Goal: Task Accomplishment & Management: Use online tool/utility

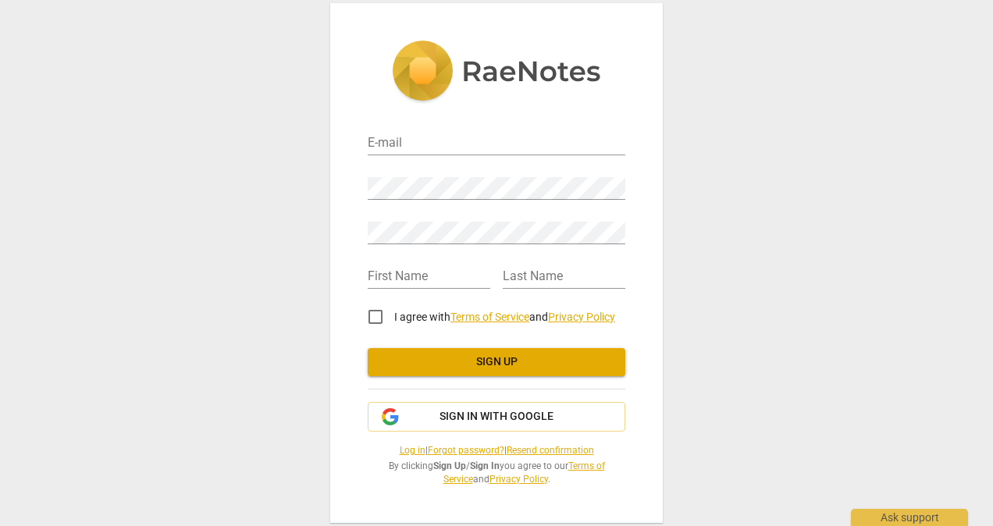
click at [459, 148] on input "email" at bounding box center [497, 144] width 258 height 23
type input "[PERSON_NAME][EMAIL_ADDRESS][PERSON_NAME][DOMAIN_NAME]"
type input "[PERSON_NAME]"
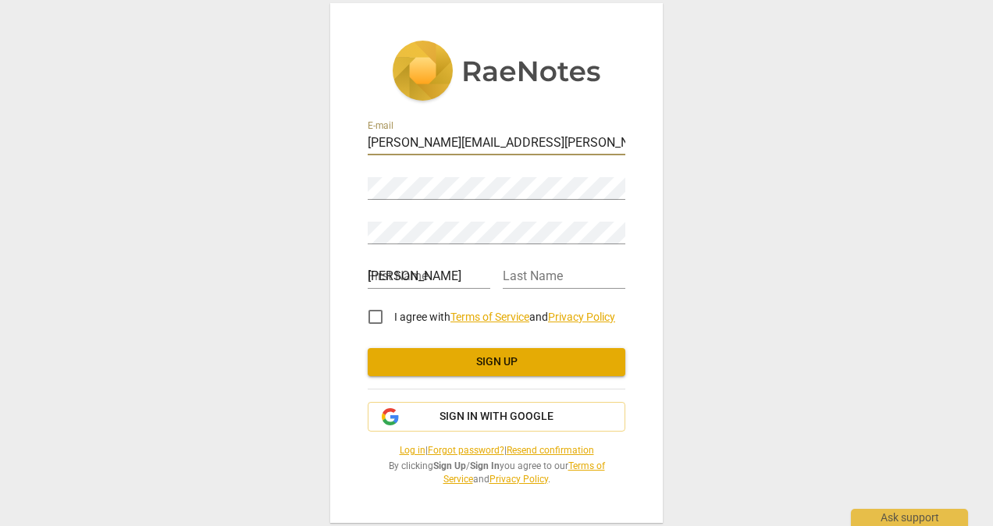
type input "Bell"
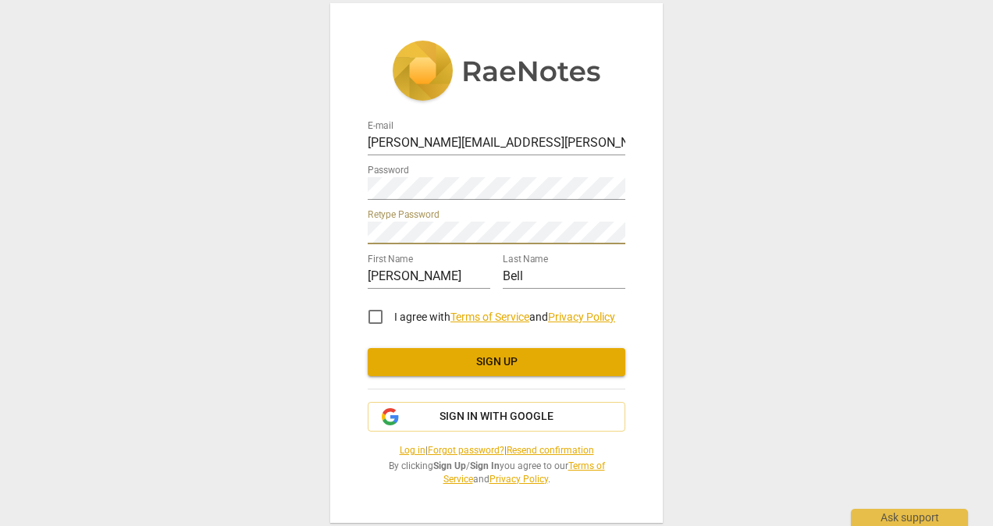
click at [376, 320] on input "I agree with Terms of Service and Privacy Policy" at bounding box center [375, 316] width 37 height 37
checkbox input "true"
click at [477, 369] on span "Sign up" at bounding box center [496, 363] width 233 height 16
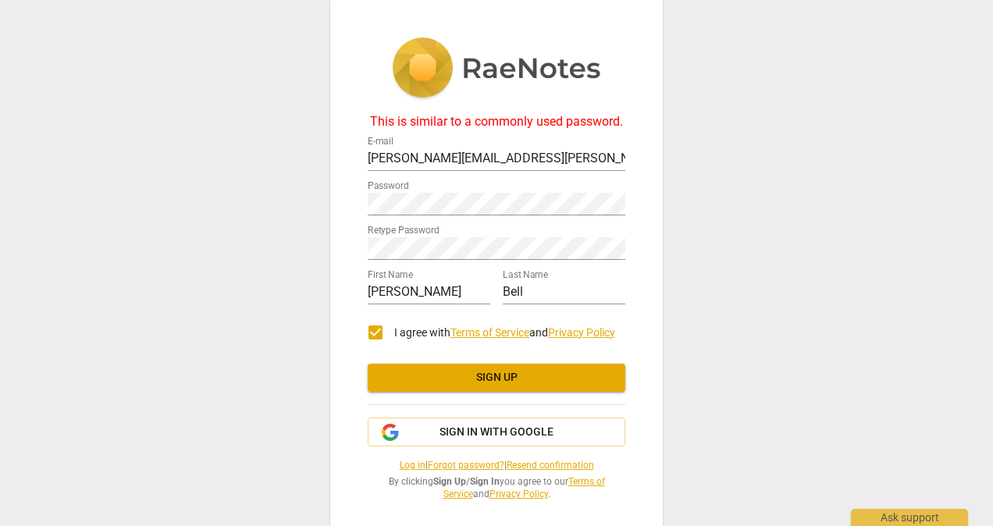
click at [503, 380] on span "Sign up" at bounding box center [496, 378] width 233 height 16
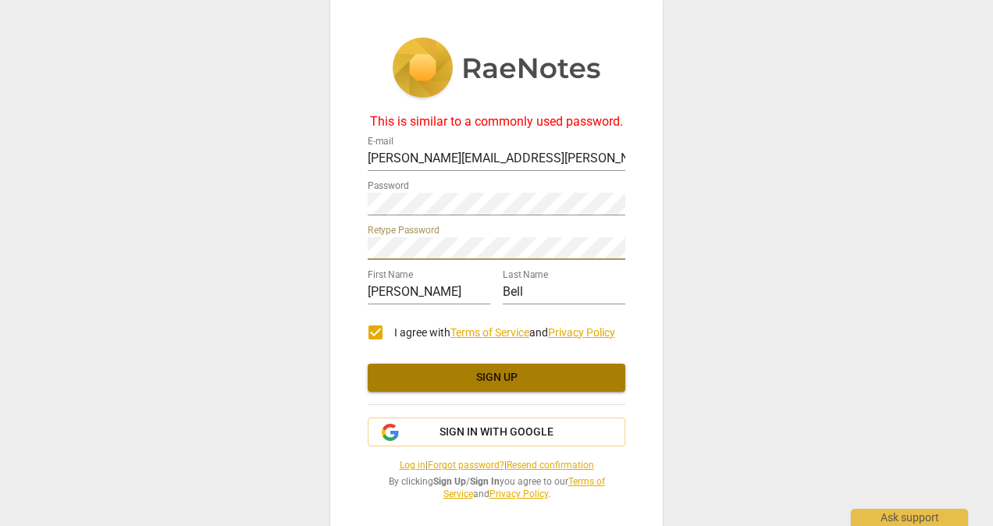
click at [473, 377] on span "Sign up" at bounding box center [496, 378] width 233 height 16
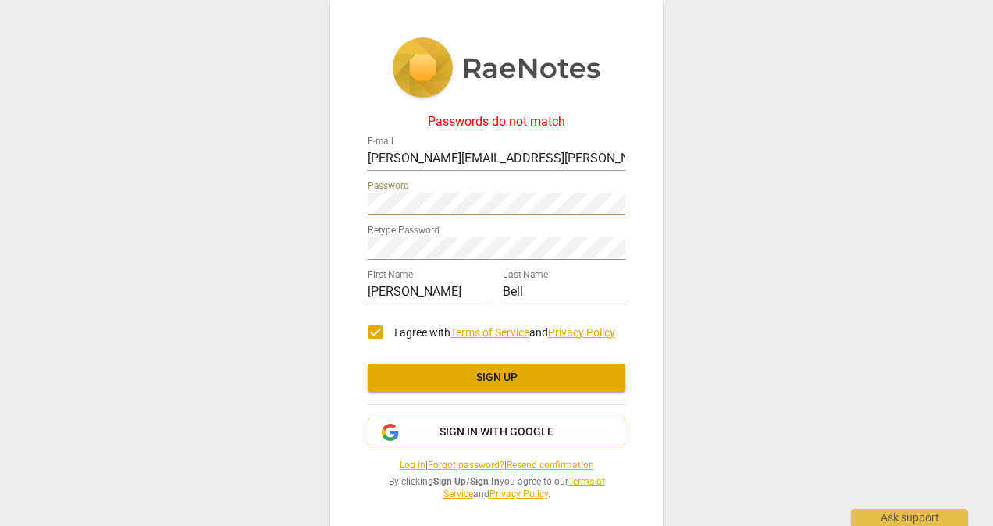
click at [494, 383] on span "Sign up" at bounding box center [496, 378] width 233 height 16
click at [491, 371] on span "Sign up" at bounding box center [496, 378] width 233 height 16
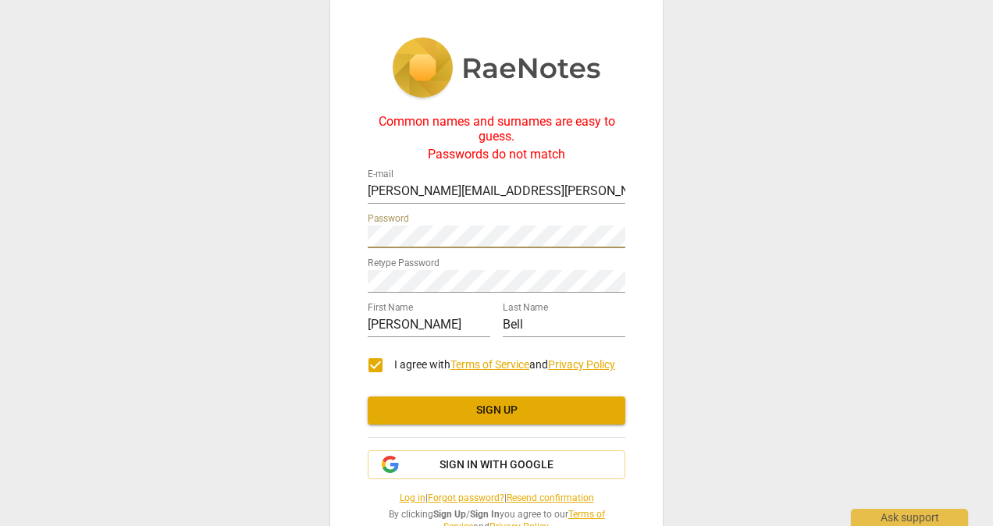
click at [322, 239] on div "Common names and surnames are easy to guess. Passwords do not match E-mail [PER…" at bounding box center [496, 263] width 993 height 526
click at [262, 286] on div "Common names and surnames are easy to guess. Passwords do not match E-mail [PER…" at bounding box center [496, 263] width 993 height 526
click at [480, 411] on span "Sign up" at bounding box center [496, 411] width 233 height 16
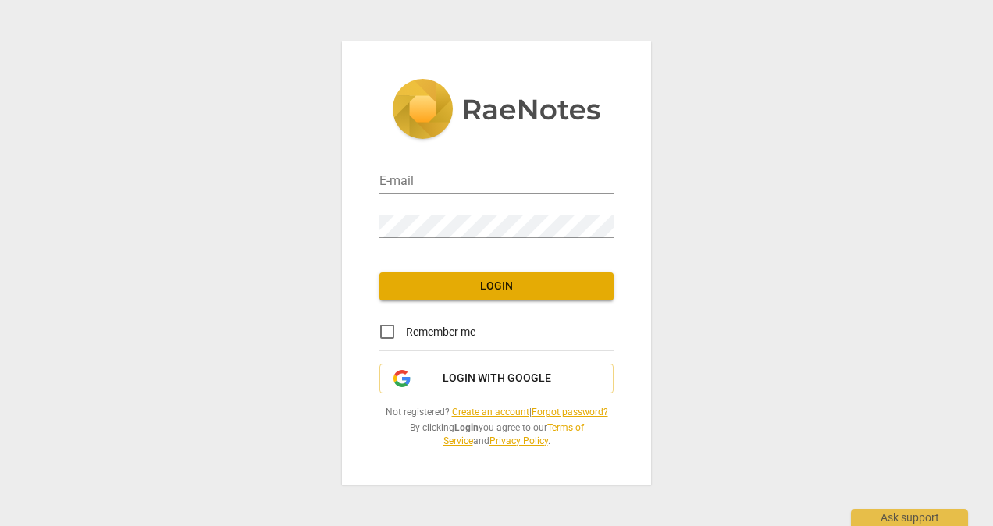
type input "[PERSON_NAME][EMAIL_ADDRESS][PERSON_NAME][DOMAIN_NAME]"
click at [389, 329] on input "Remember me" at bounding box center [387, 331] width 37 height 37
checkbox input "true"
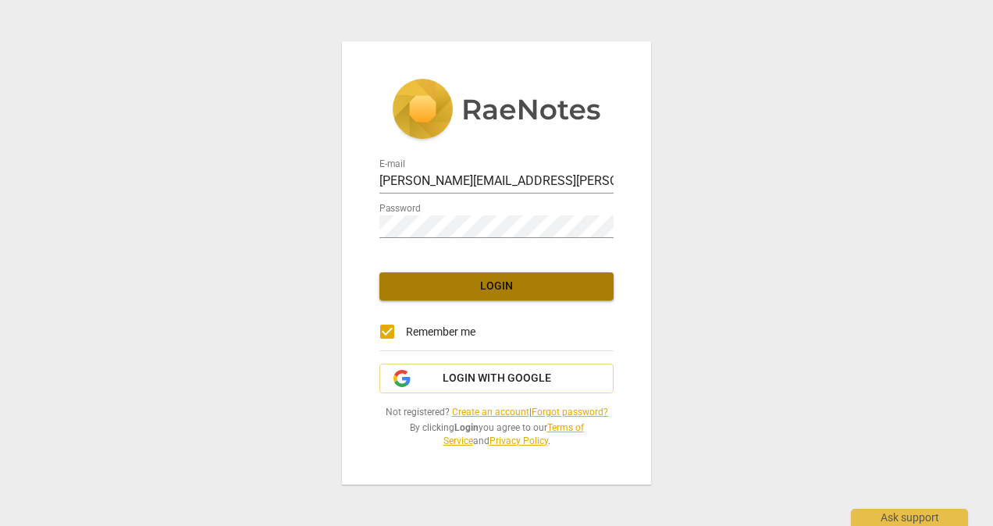
click at [501, 277] on button "Login" at bounding box center [497, 287] width 234 height 28
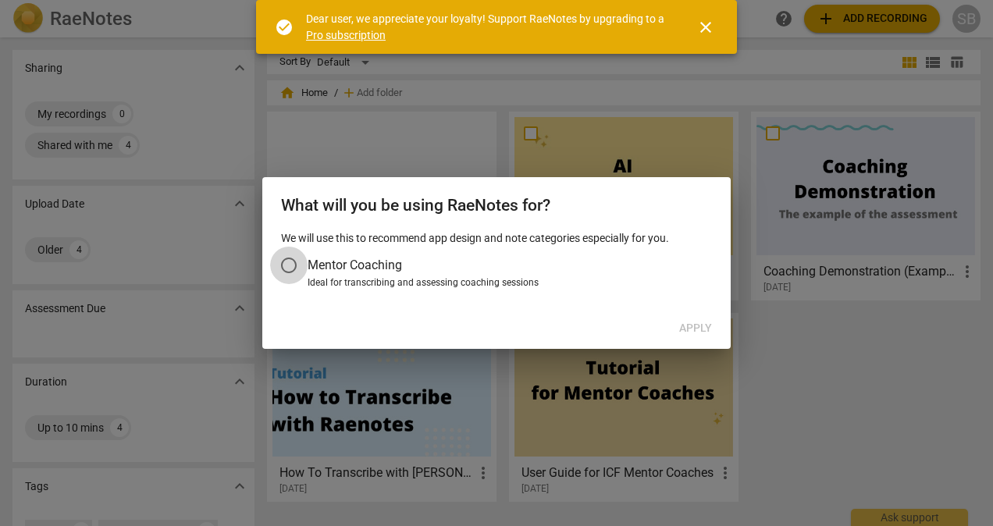
click at [291, 259] on input "Mentor Coaching" at bounding box center [288, 265] width 37 height 37
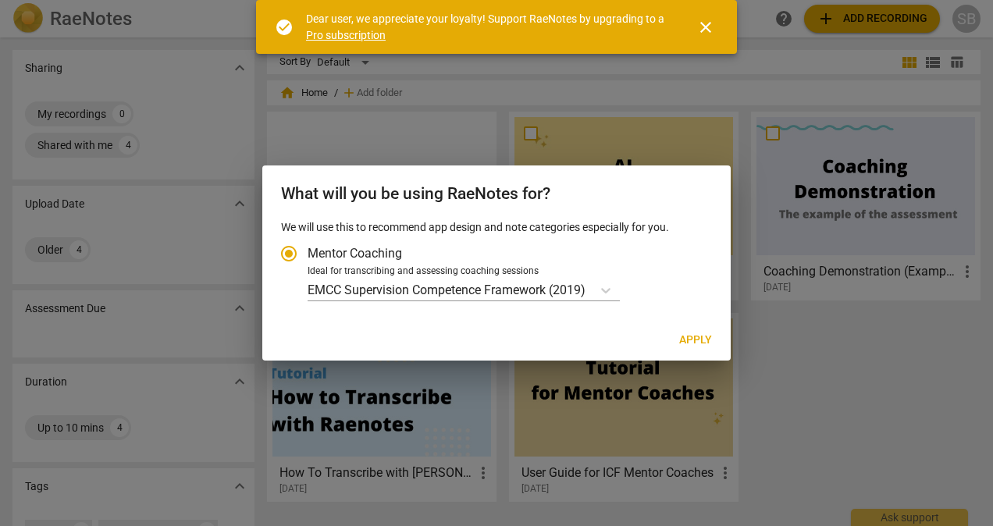
click at [694, 339] on span "Apply" at bounding box center [696, 341] width 33 height 16
radio input "false"
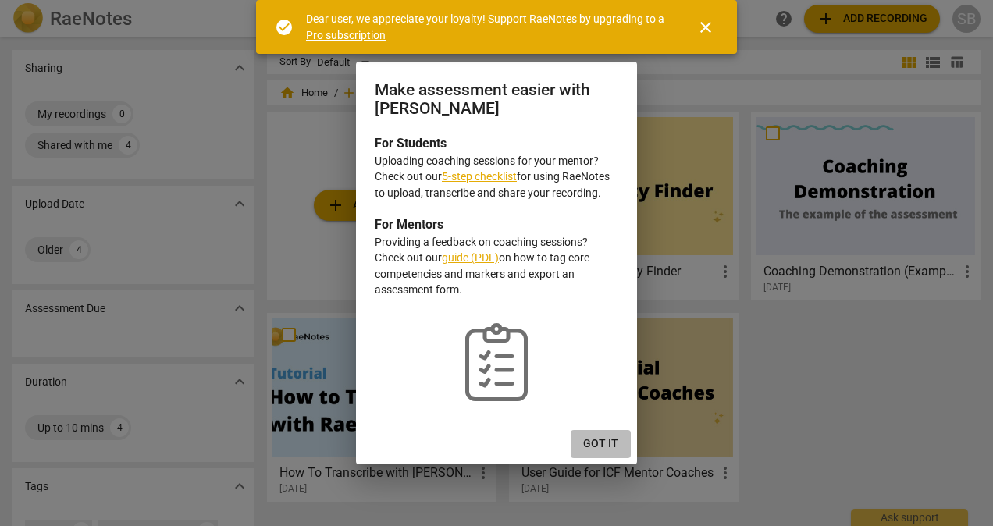
click at [608, 437] on span "Got it" at bounding box center [600, 445] width 35 height 16
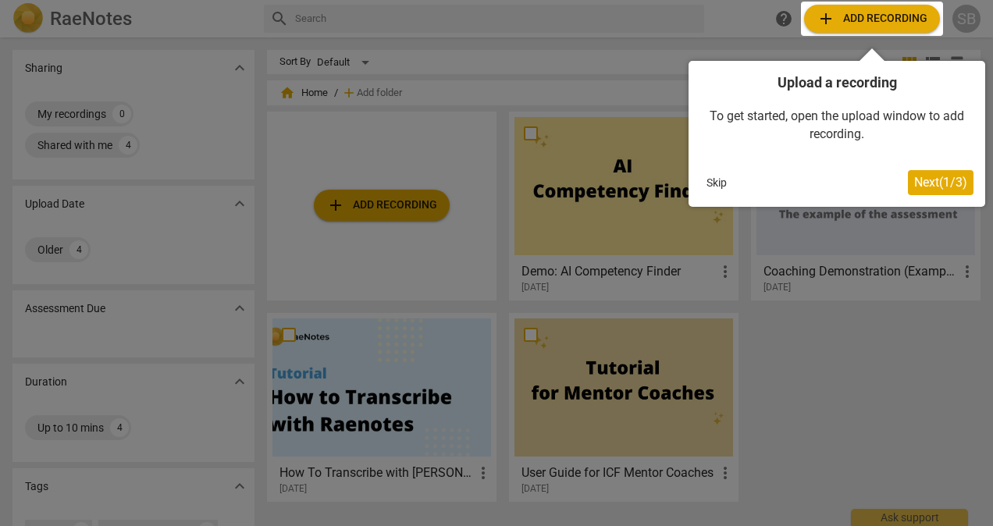
click at [865, 17] on div at bounding box center [872, 19] width 142 height 34
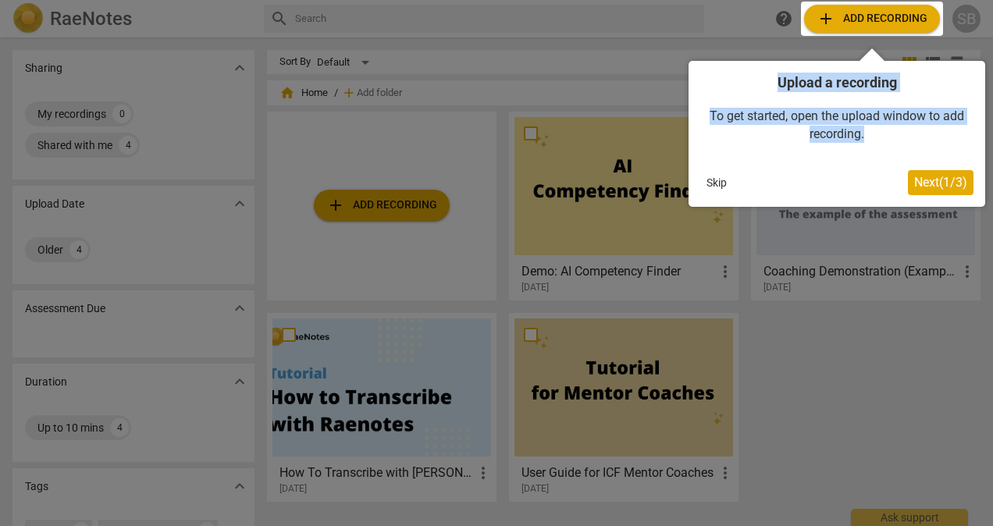
drag, startPoint x: 940, startPoint y: 151, endPoint x: 897, endPoint y: 20, distance: 137.6
click at [897, 0] on body "RaeNotes search help add Add recording SB Sharing expand_more My recordings 0 S…" at bounding box center [496, 0] width 993 height 0
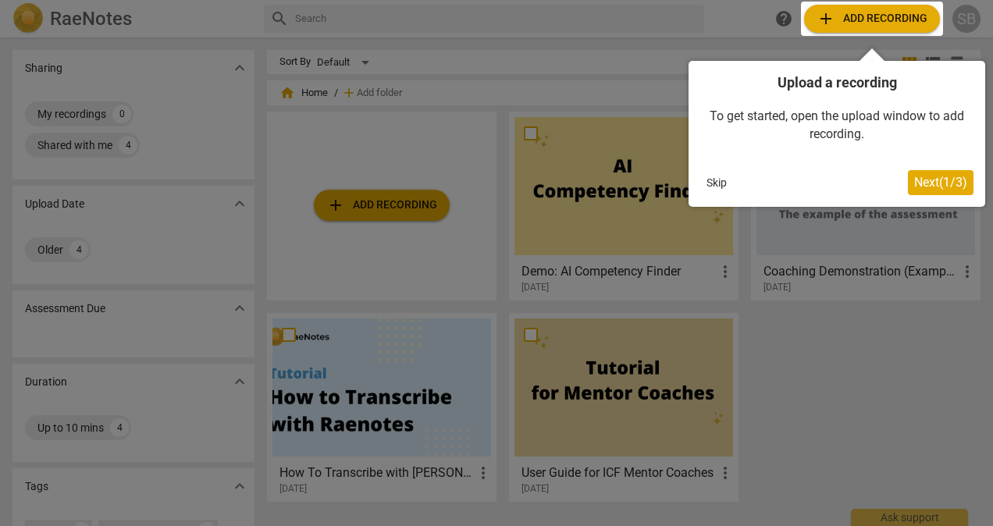
click at [583, 26] on div at bounding box center [496, 263] width 993 height 526
click at [869, 15] on div at bounding box center [872, 19] width 142 height 34
click at [936, 177] on span "Next ( 1 / 3 )" at bounding box center [941, 182] width 53 height 15
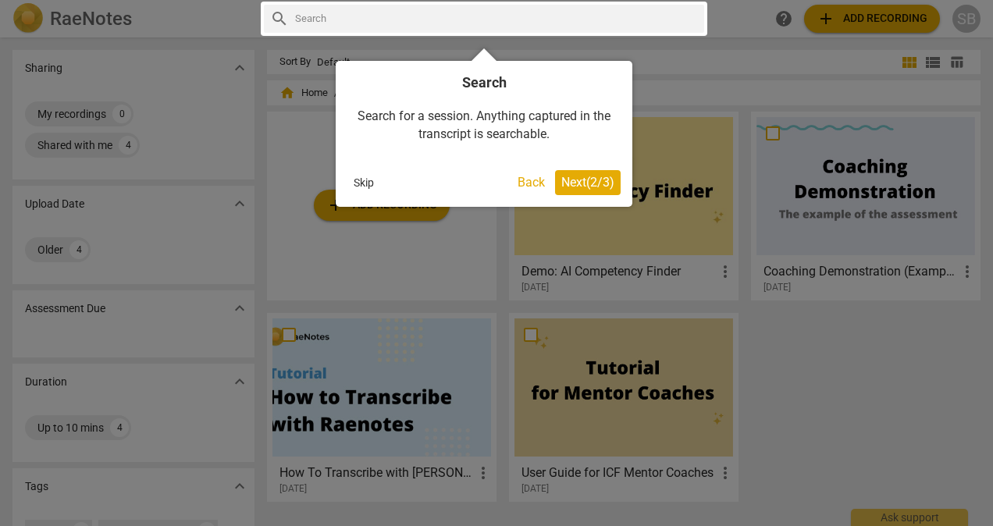
click at [594, 177] on span "Next ( 2 / 3 )" at bounding box center [588, 182] width 53 height 15
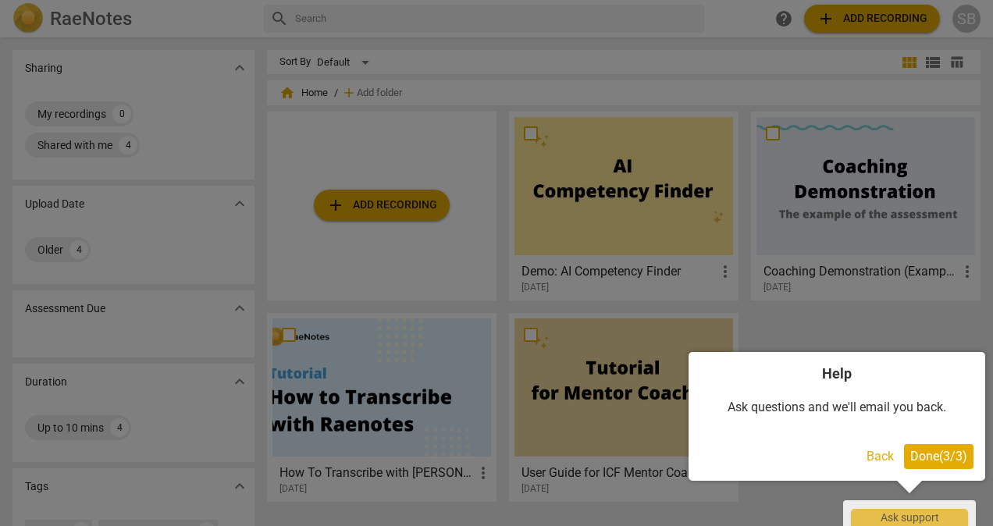
click at [929, 446] on button "Done ( 3 / 3 )" at bounding box center [939, 456] width 70 height 25
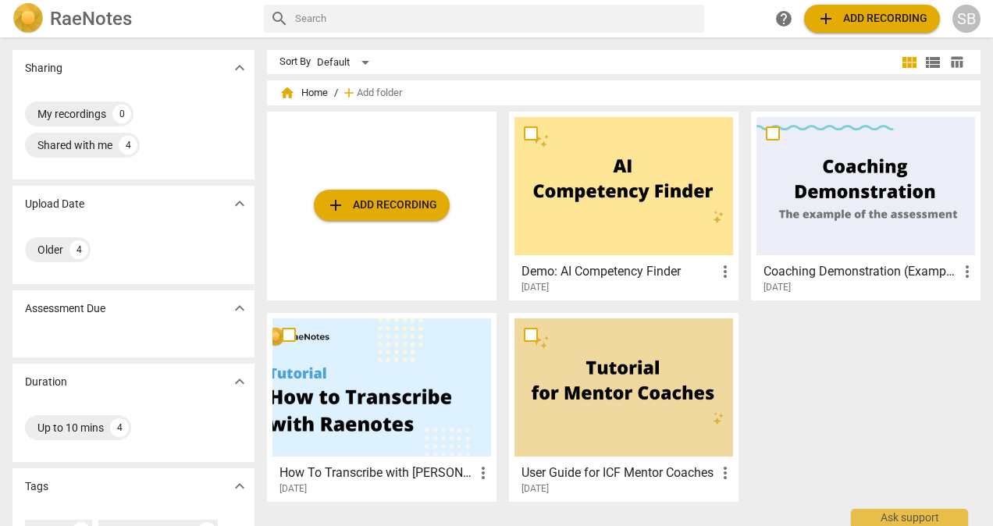
click at [878, 14] on span "add Add recording" at bounding box center [872, 18] width 111 height 19
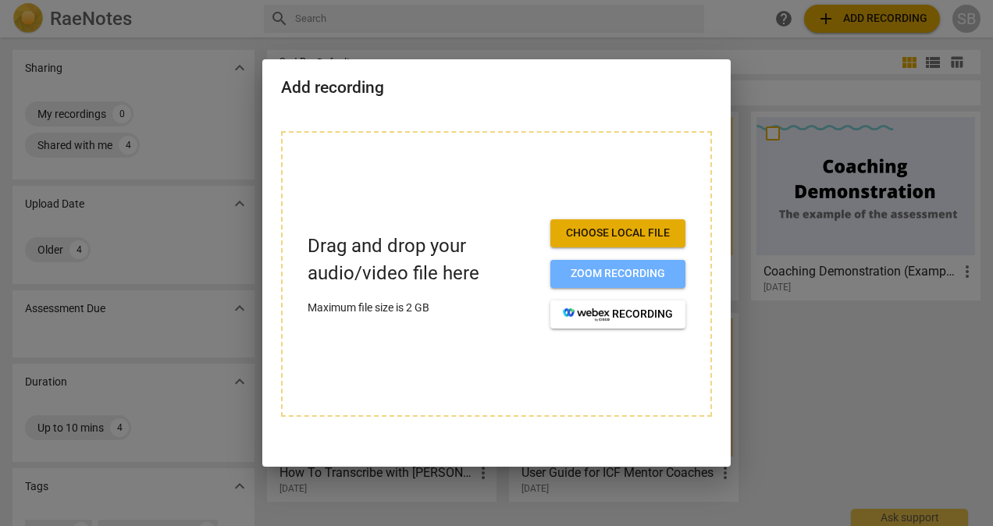
click at [612, 272] on span "Zoom recording" at bounding box center [618, 274] width 110 height 16
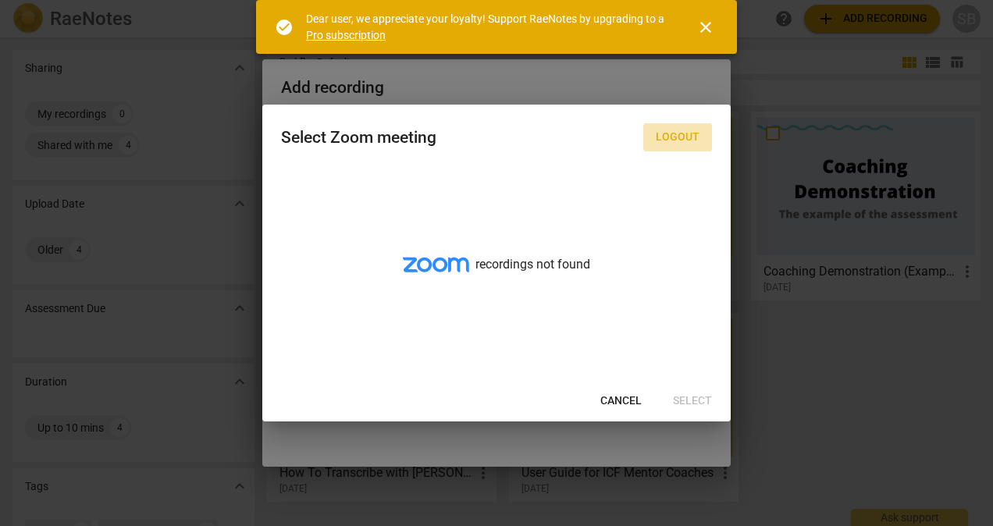
click at [676, 134] on span "Logout" at bounding box center [678, 138] width 44 height 16
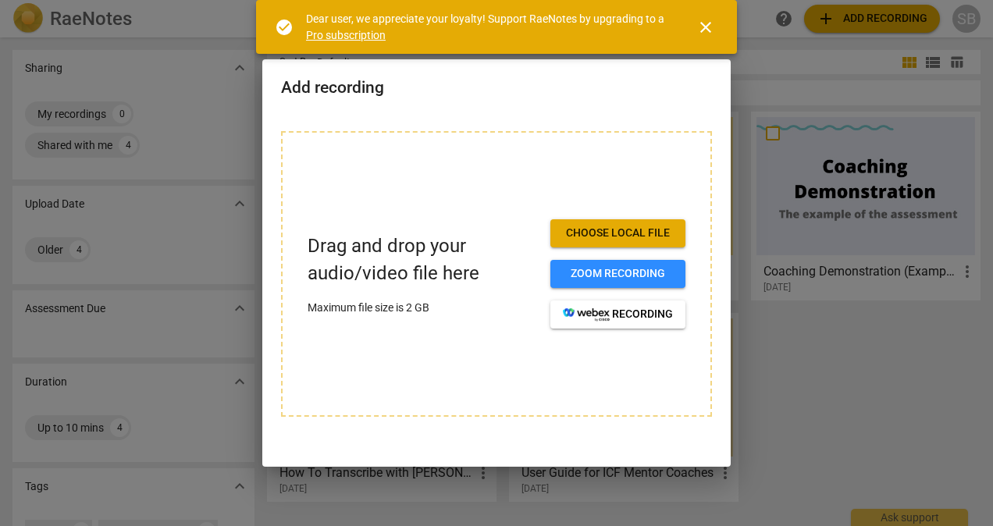
click at [614, 226] on span "Choose local file" at bounding box center [618, 234] width 110 height 16
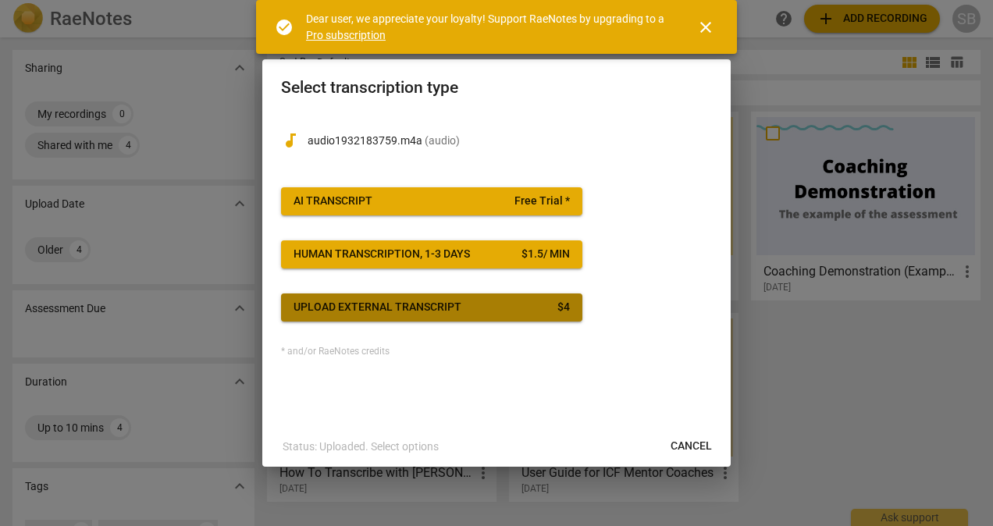
click at [487, 304] on span "Upload external transcript $ 4" at bounding box center [432, 308] width 276 height 16
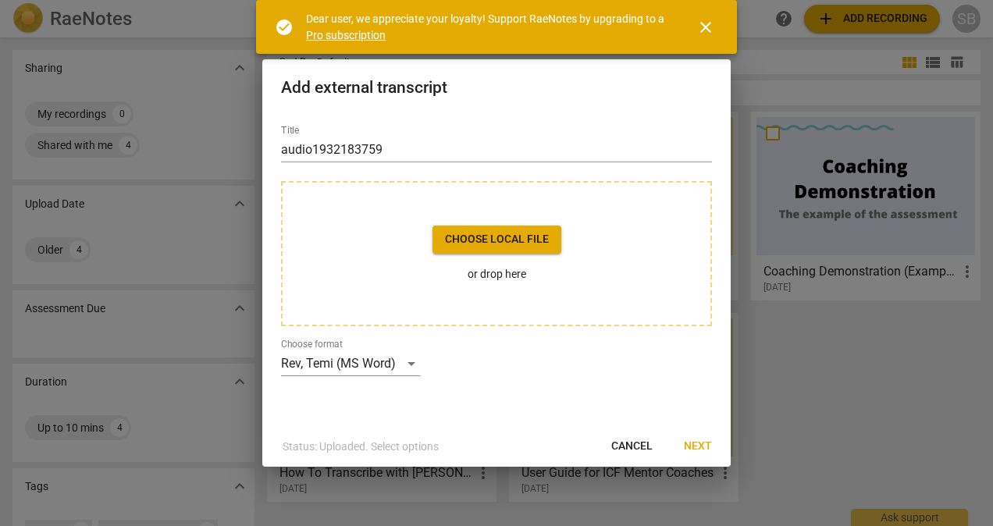
click at [515, 236] on span "Choose local file" at bounding box center [497, 240] width 104 height 16
click at [498, 236] on span "Choose local file" at bounding box center [497, 240] width 104 height 16
click at [637, 445] on span "Cancel" at bounding box center [632, 447] width 41 height 16
click at [411, 362] on div "Rev, Temi (MS Word)" at bounding box center [351, 363] width 140 height 25
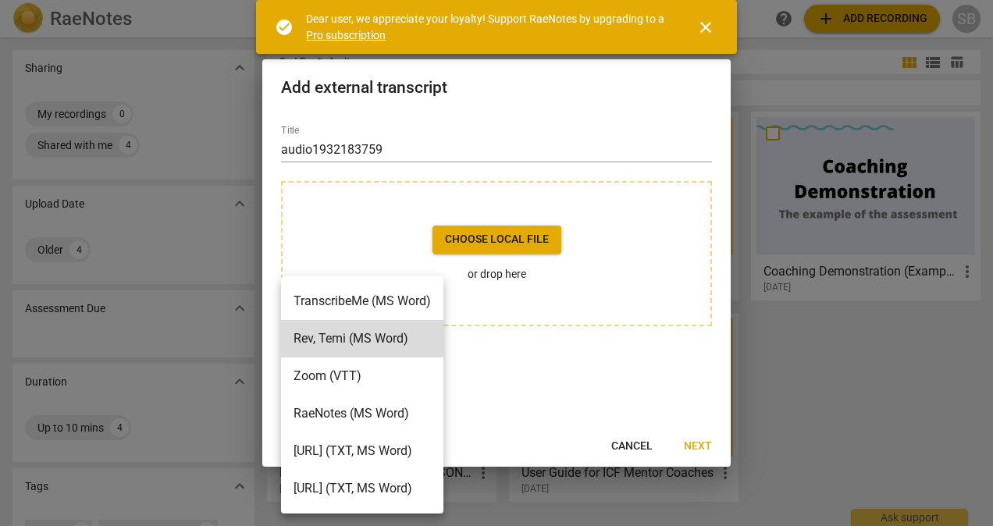
drag, startPoint x: 411, startPoint y: 362, endPoint x: 402, endPoint y: 336, distance: 27.2
click at [402, 336] on ul "TranscribeMe (MS Word) Rev, Temi (MS Word) Zoom (VTT) RaeNotes (MS Word) Otter.…" at bounding box center [362, 394] width 162 height 237
click at [353, 184] on div at bounding box center [496, 263] width 993 height 526
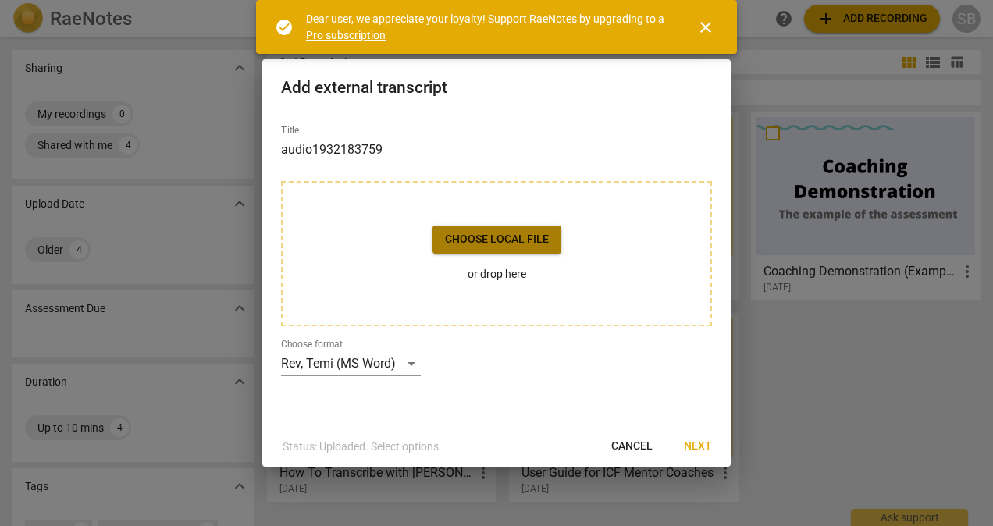
click at [498, 234] on span "Choose local file" at bounding box center [497, 240] width 104 height 16
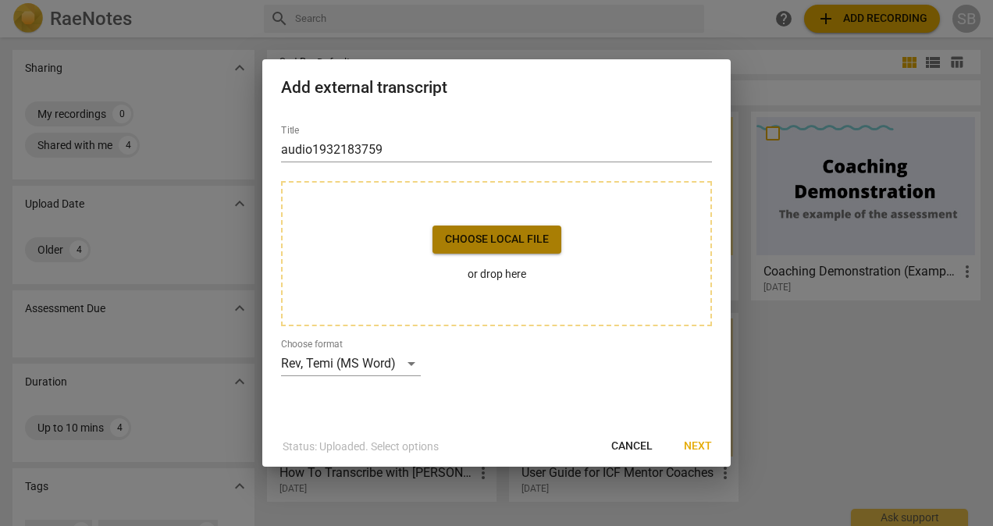
click at [506, 237] on span "Choose local file" at bounding box center [497, 240] width 104 height 16
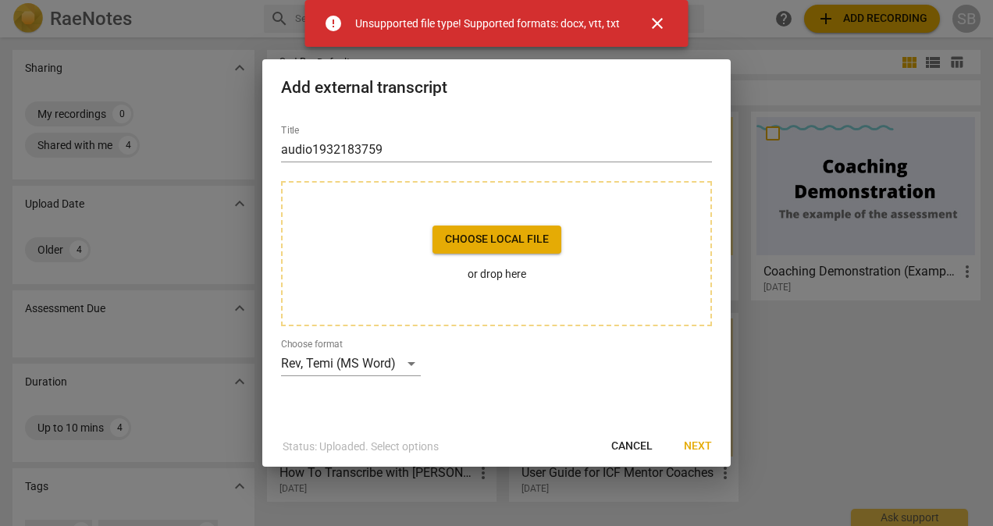
click at [658, 19] on span "close" at bounding box center [657, 23] width 19 height 19
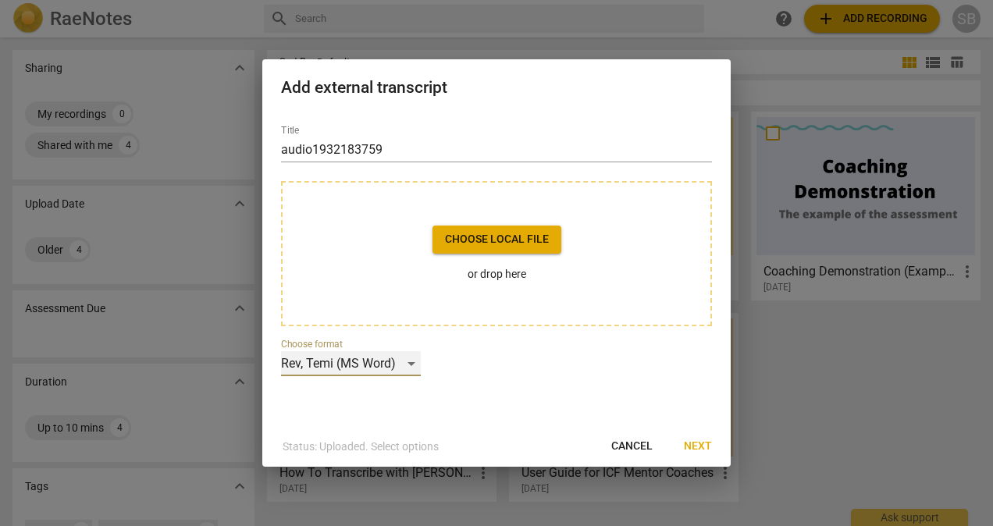
click at [409, 360] on div "Rev, Temi (MS Word)" at bounding box center [351, 363] width 140 height 25
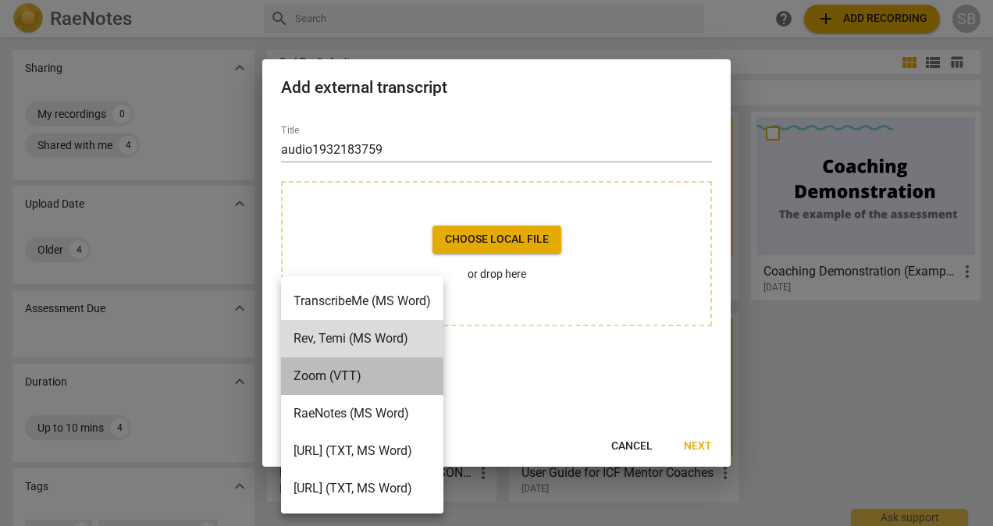
click at [371, 380] on li "Zoom (VTT)" at bounding box center [362, 376] width 162 height 37
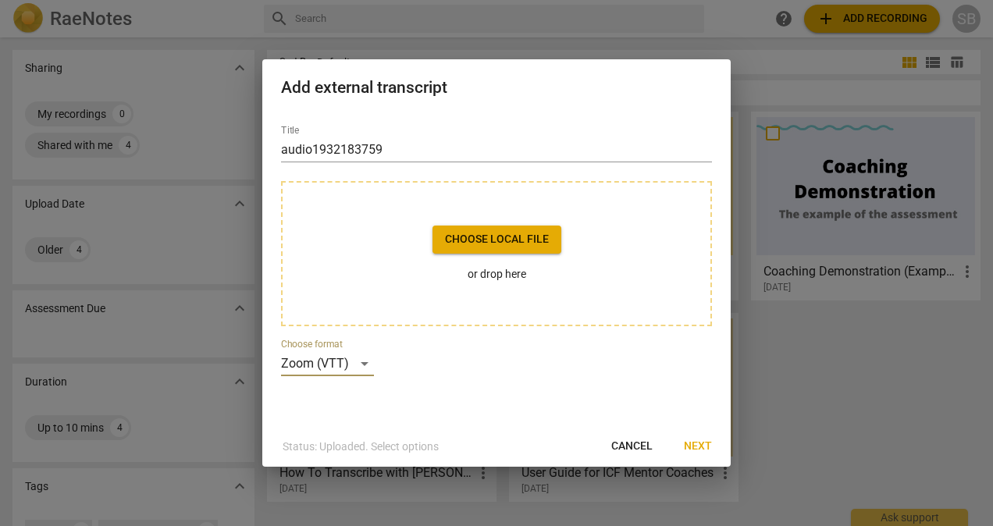
click at [508, 237] on span "Choose local file" at bounding box center [497, 240] width 104 height 16
click at [633, 447] on span "Cancel" at bounding box center [632, 447] width 41 height 16
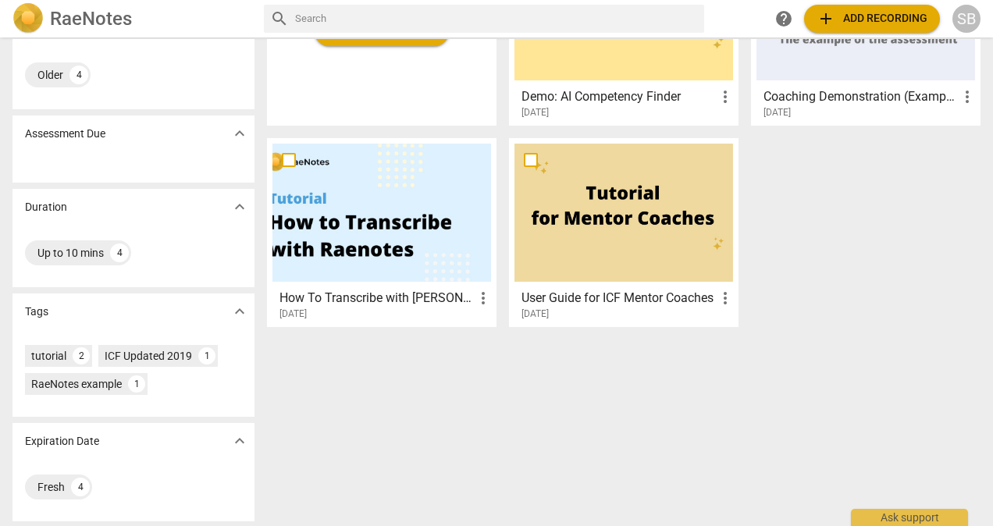
scroll to position [177, 0]
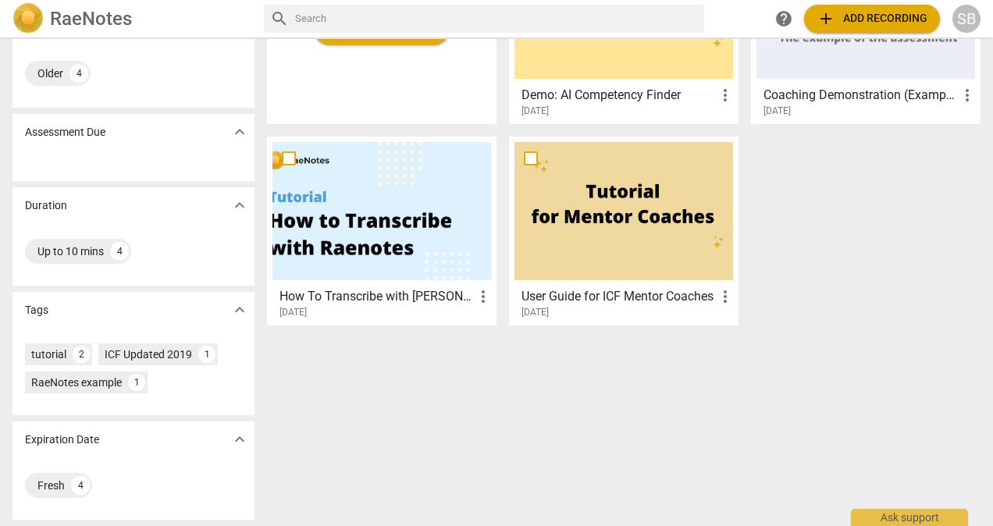
click at [359, 244] on div at bounding box center [382, 211] width 219 height 138
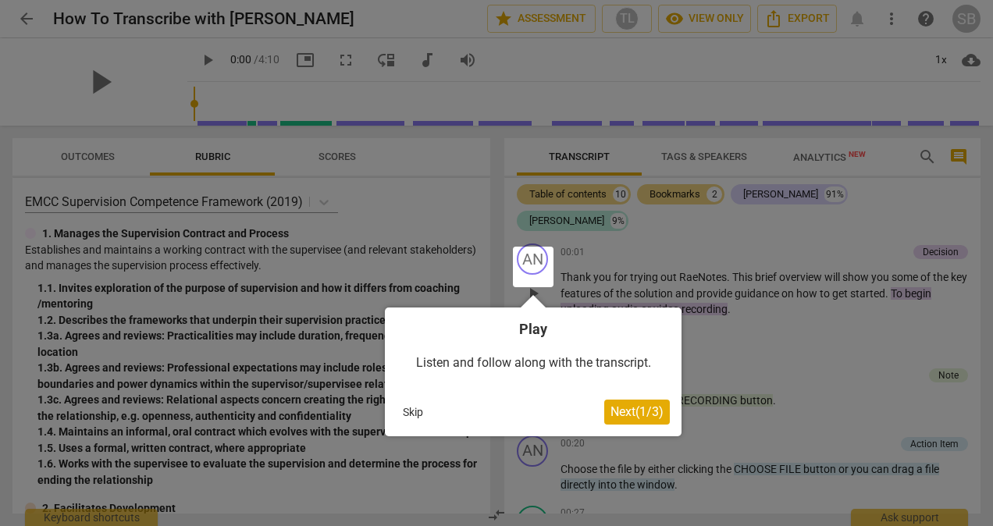
click at [533, 267] on div at bounding box center [533, 267] width 41 height 41
click at [637, 409] on span "Next ( 1 / 3 )" at bounding box center [637, 412] width 53 height 15
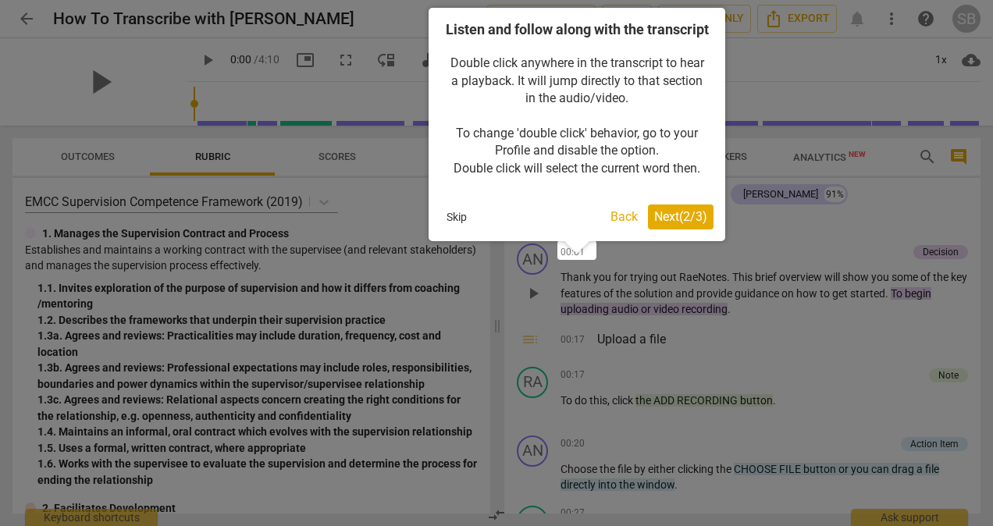
click at [680, 224] on span "Next ( 2 / 3 )" at bounding box center [681, 216] width 53 height 15
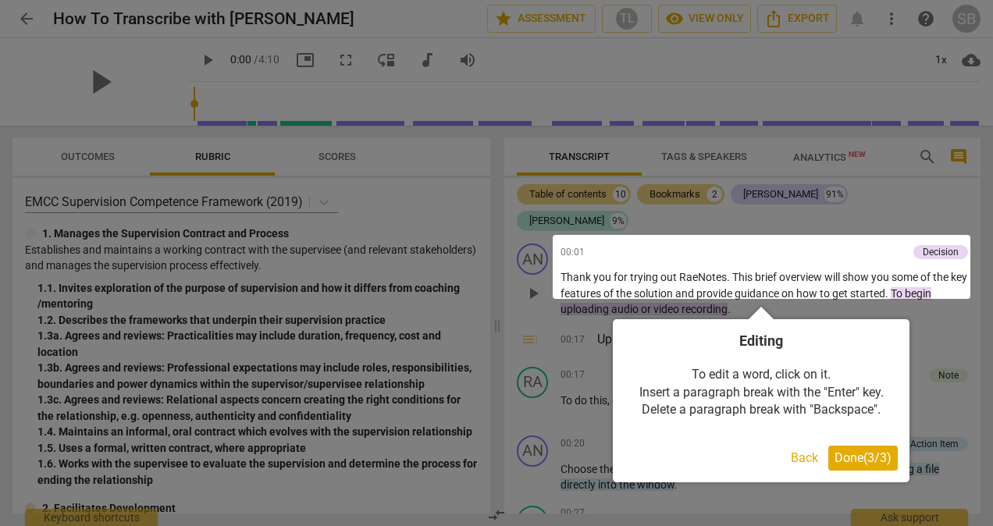
click at [870, 459] on span "Done ( 3 / 3 )" at bounding box center [863, 458] width 57 height 15
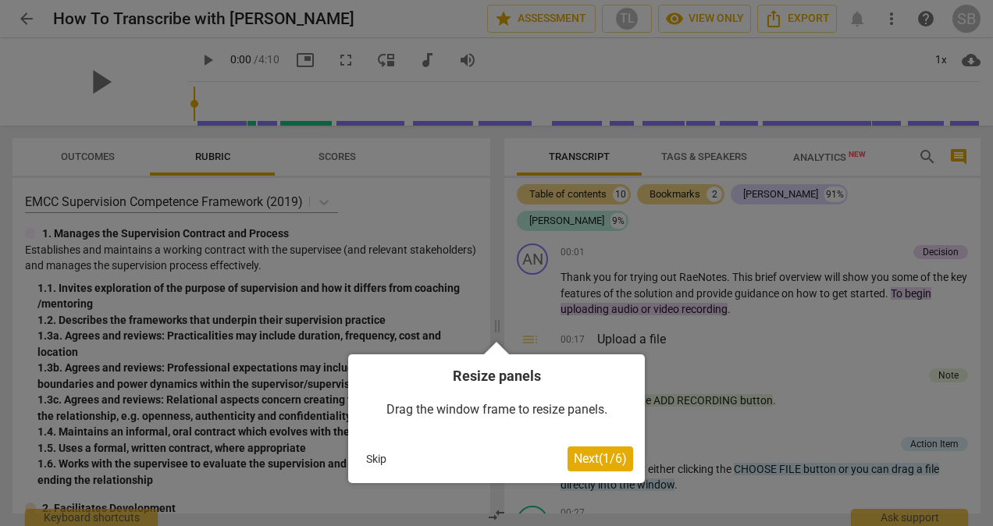
click at [600, 461] on span "Next ( 1 / 6 )" at bounding box center [600, 458] width 53 height 15
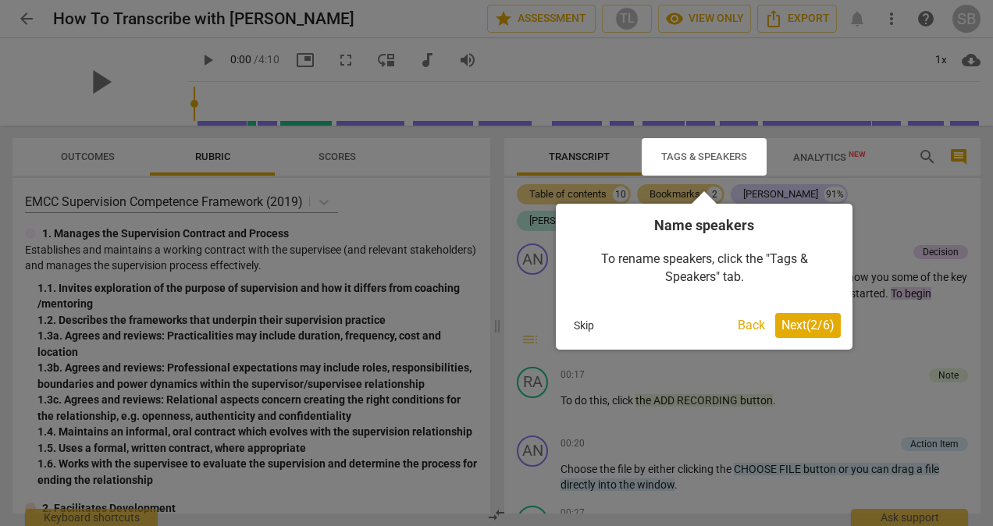
click at [808, 328] on span "Next ( 2 / 6 )" at bounding box center [808, 325] width 53 height 15
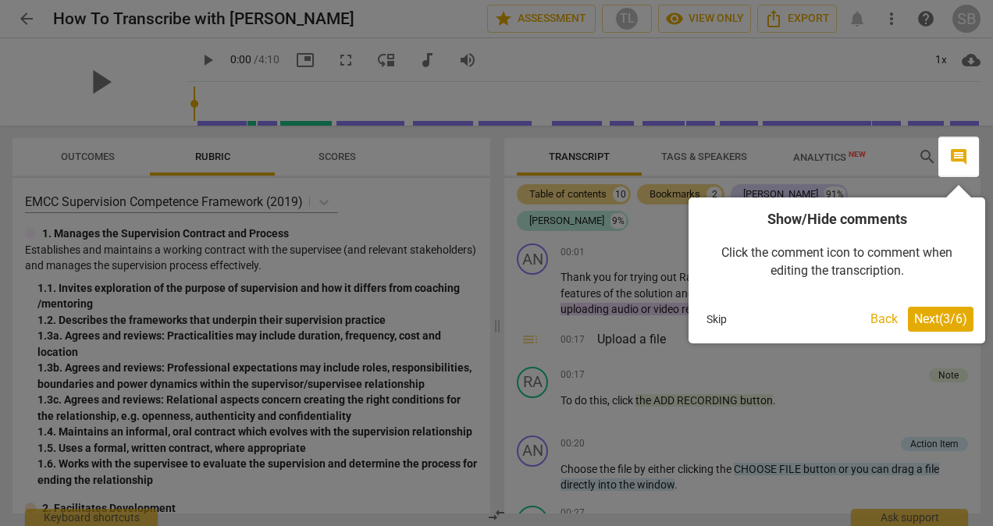
click at [942, 322] on span "Next ( 3 / 6 )" at bounding box center [941, 319] width 53 height 15
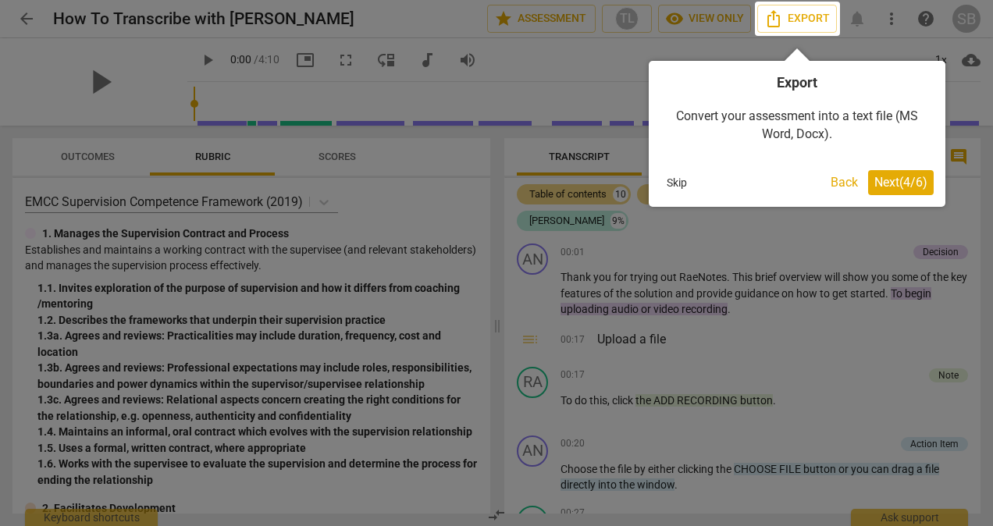
click at [912, 183] on span "Next ( 4 / 6 )" at bounding box center [901, 182] width 53 height 15
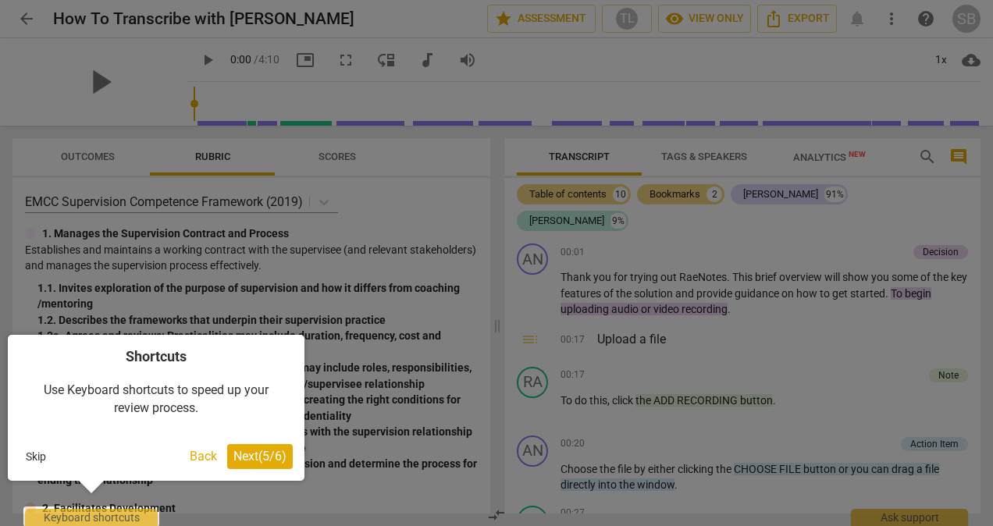
click at [259, 450] on span "Next ( 5 / 6 )" at bounding box center [260, 456] width 53 height 15
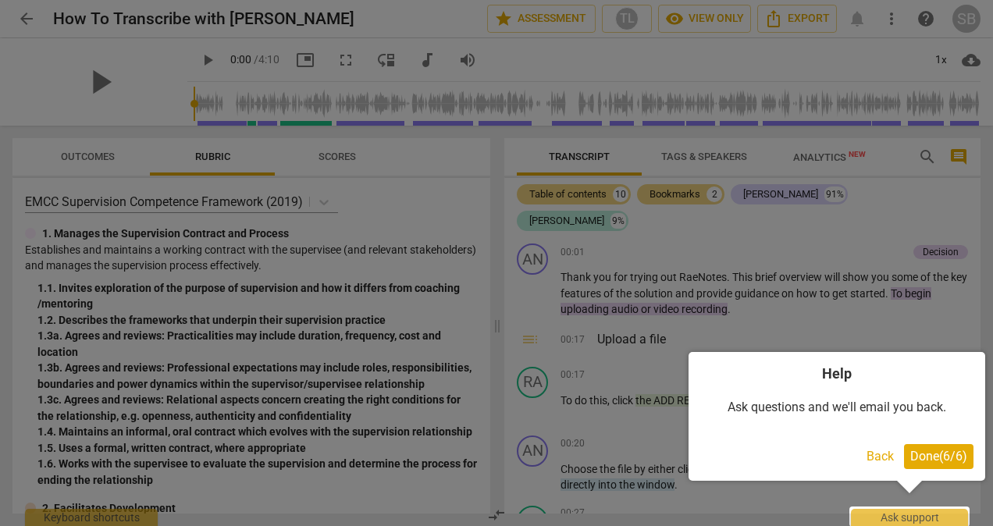
click at [939, 458] on span "Done ( 6 / 6 )" at bounding box center [939, 456] width 57 height 15
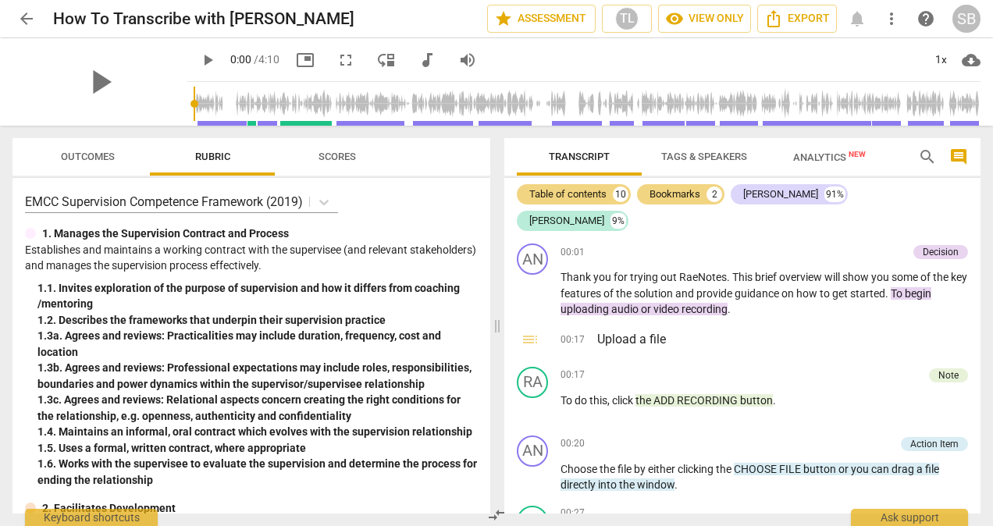
click at [967, 24] on div "SB" at bounding box center [967, 19] width 28 height 28
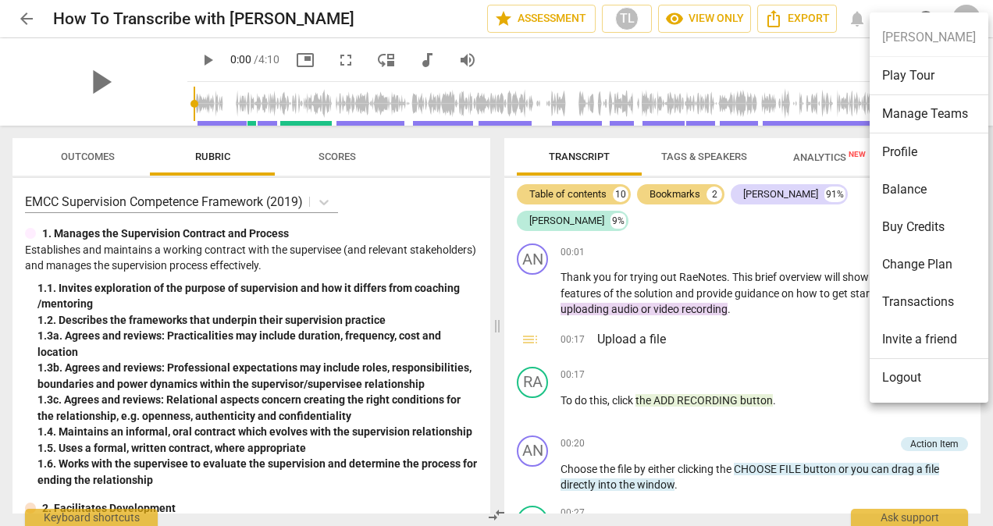
click at [619, 241] on div at bounding box center [496, 263] width 993 height 526
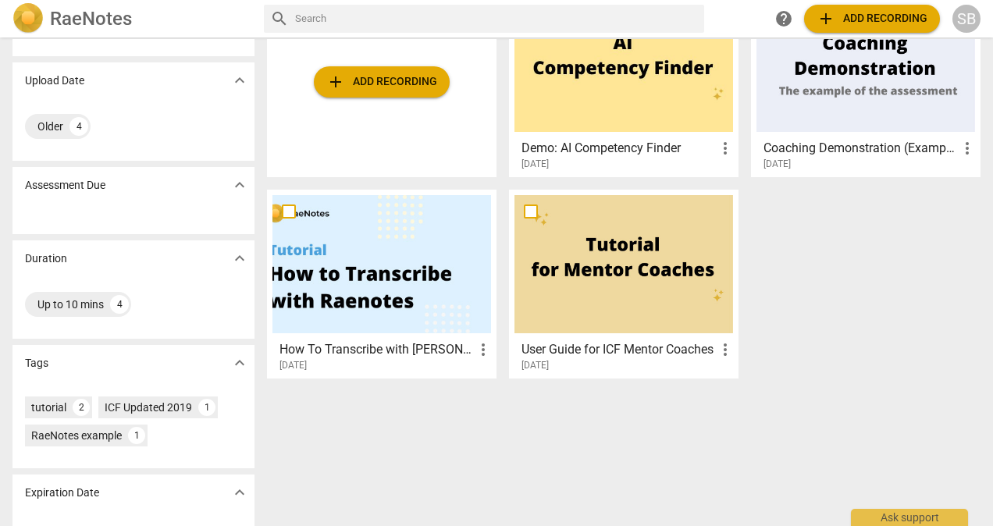
scroll to position [126, 0]
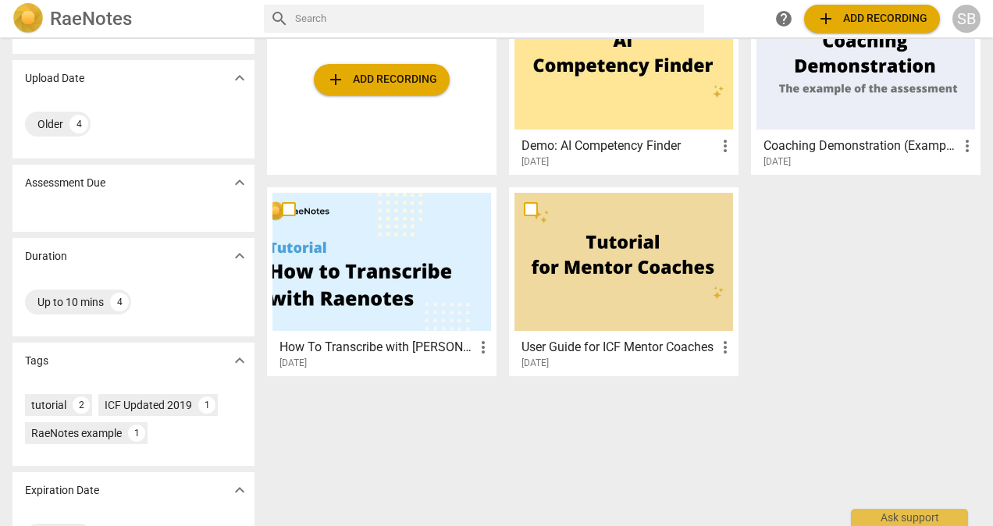
click at [240, 254] on span "expand_more" at bounding box center [239, 256] width 19 height 19
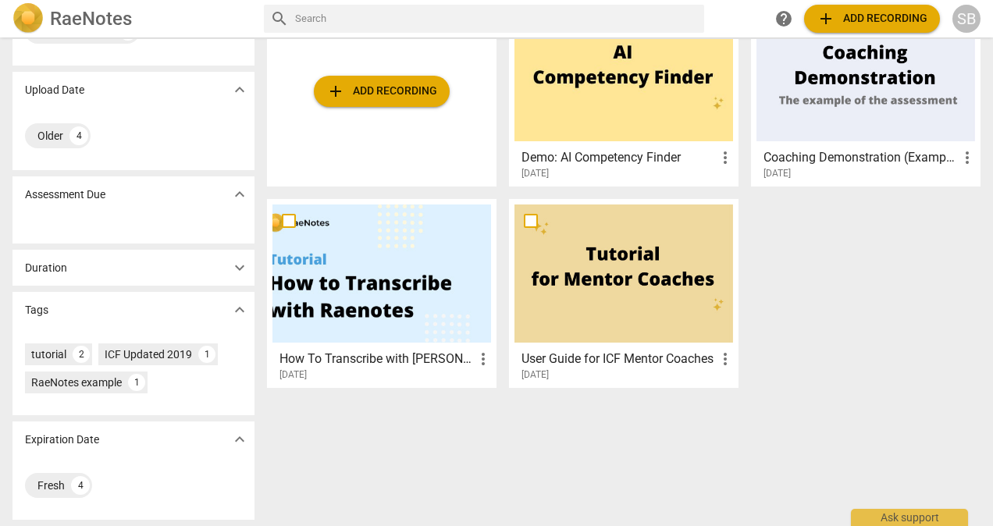
scroll to position [114, 0]
click at [239, 273] on span "expand_more" at bounding box center [239, 268] width 19 height 19
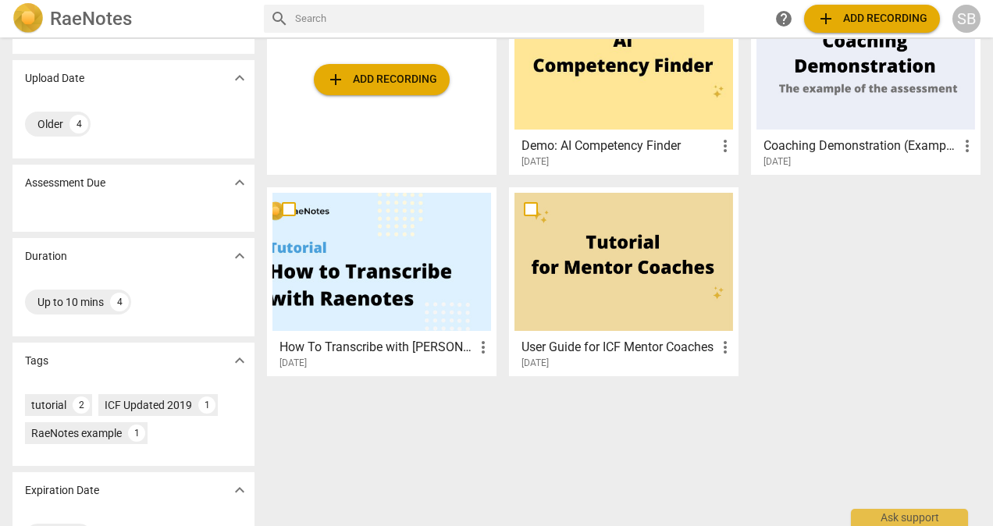
click at [120, 301] on div "4" at bounding box center [119, 302] width 19 height 19
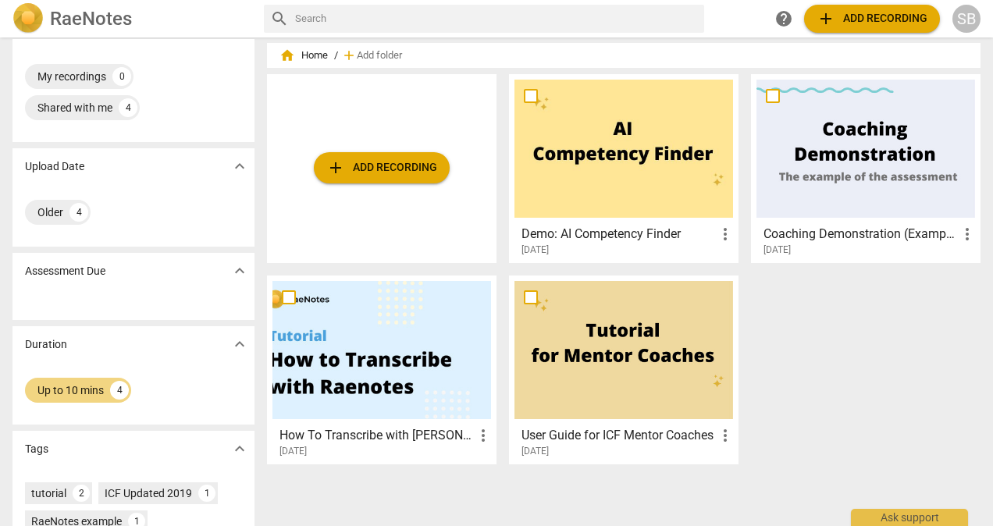
scroll to position [23, 0]
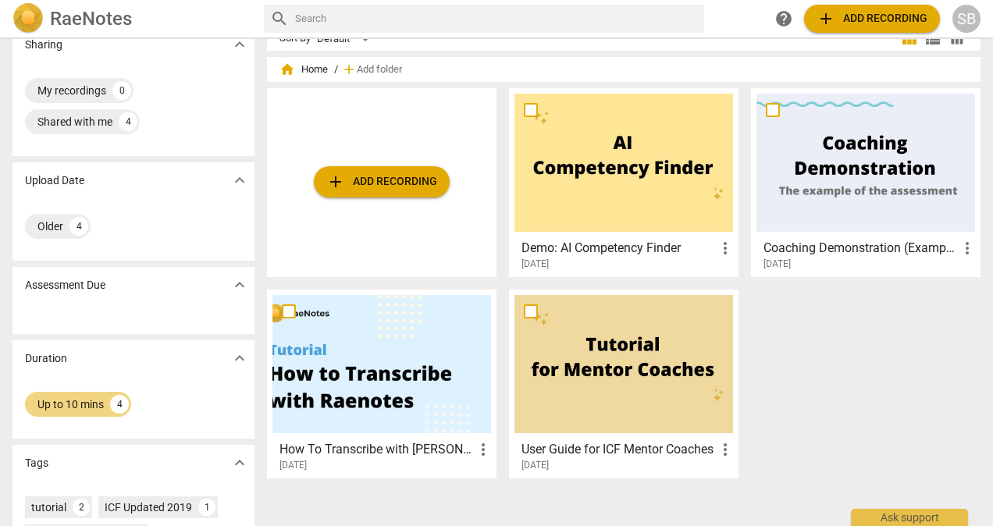
click at [388, 191] on span "add Add recording" at bounding box center [381, 182] width 111 height 19
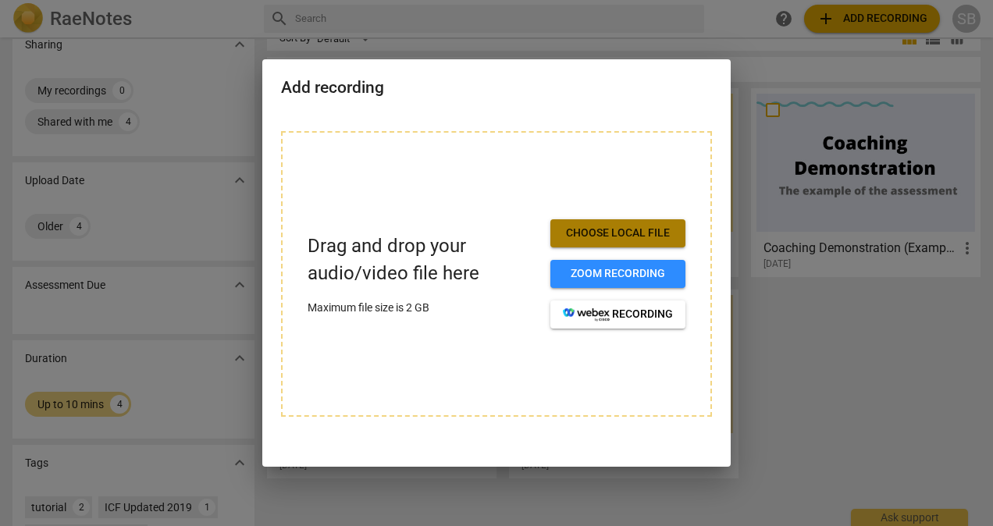
click at [600, 236] on span "Choose local file" at bounding box center [618, 234] width 110 height 16
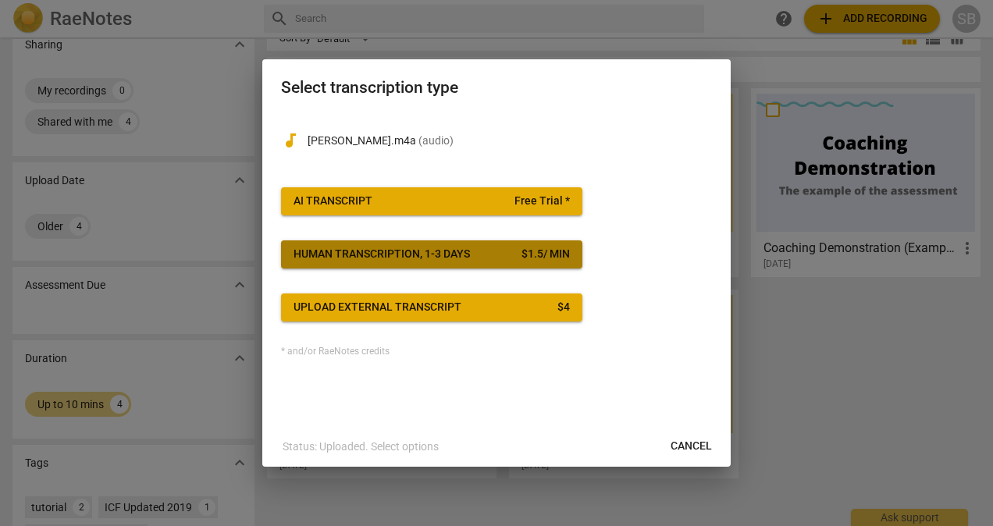
click at [563, 253] on div "$ 1.5 / min" at bounding box center [546, 255] width 48 height 16
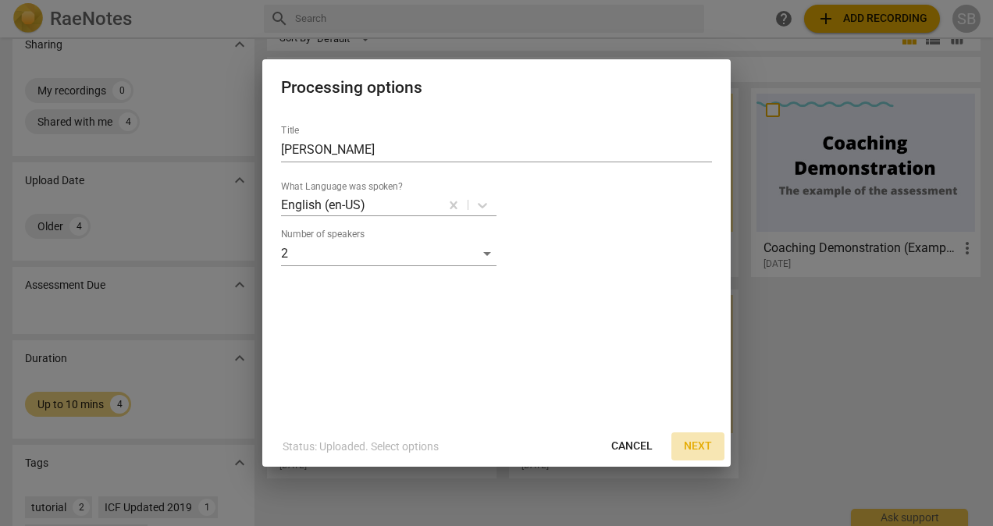
click at [700, 439] on span "Next" at bounding box center [698, 447] width 28 height 16
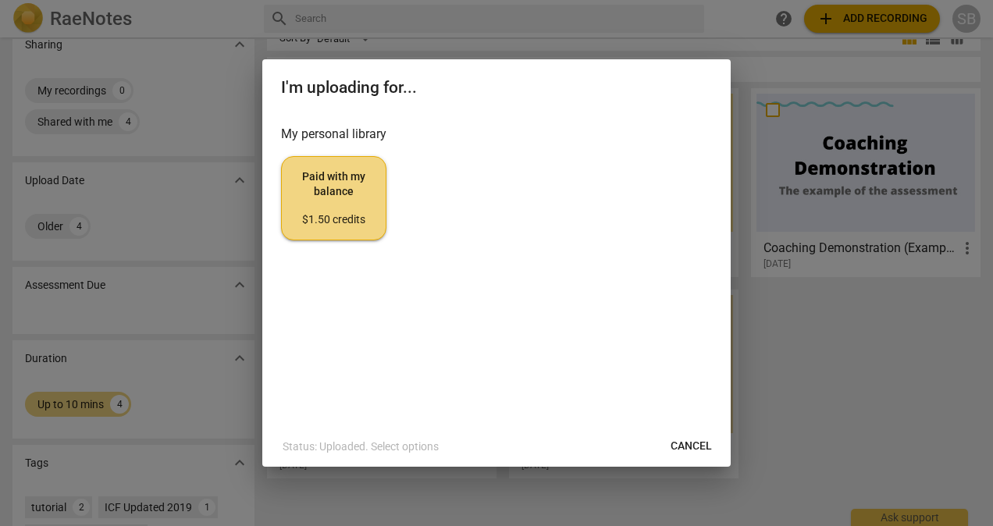
click at [700, 439] on span "Cancel" at bounding box center [691, 447] width 41 height 16
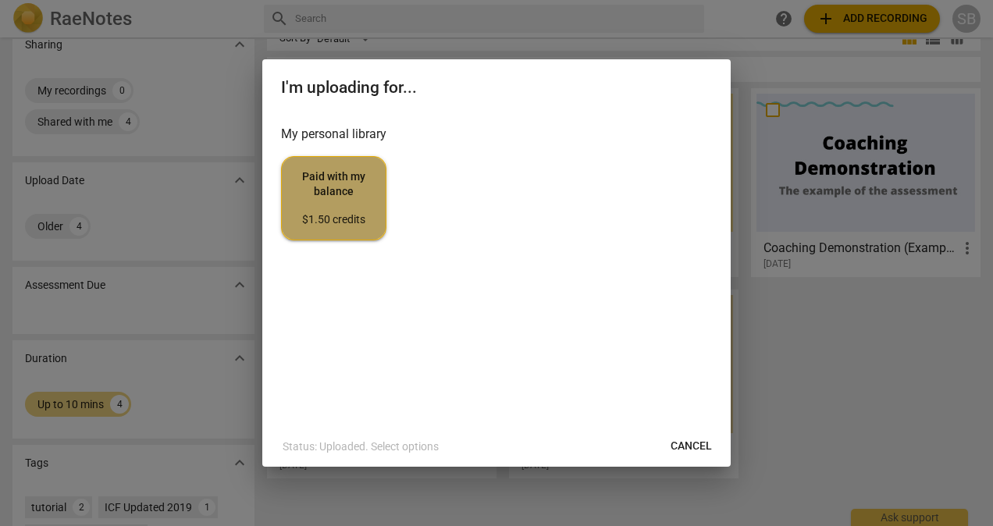
click at [333, 189] on span "Paid with my balance $1.50 credits" at bounding box center [333, 198] width 79 height 59
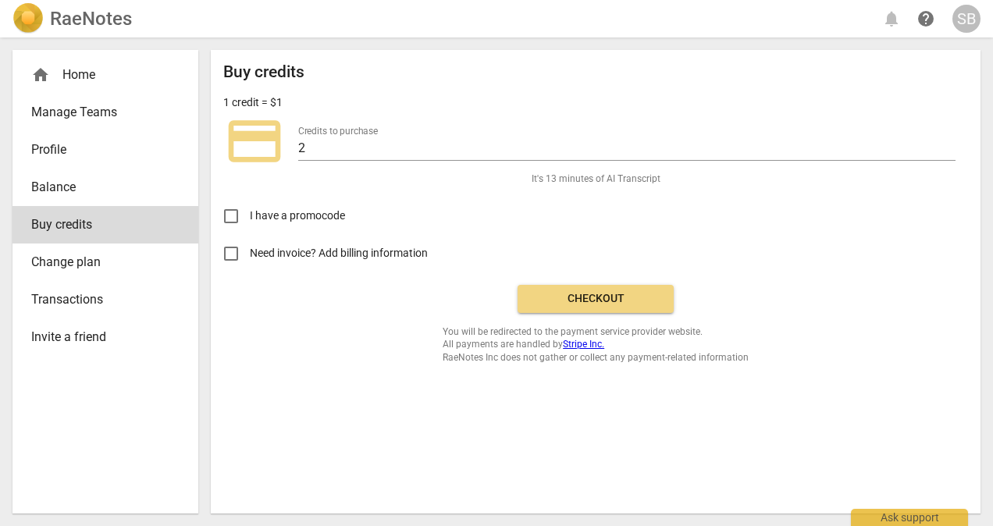
click at [229, 248] on input "Need invoice? Add billing information" at bounding box center [230, 253] width 37 height 37
checkbox input "true"
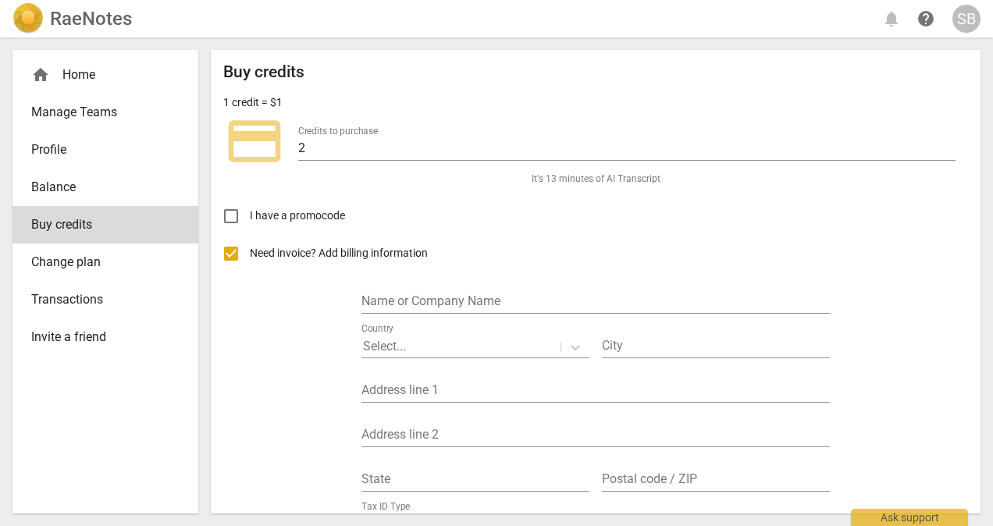
click at [451, 303] on input "text" at bounding box center [596, 302] width 469 height 23
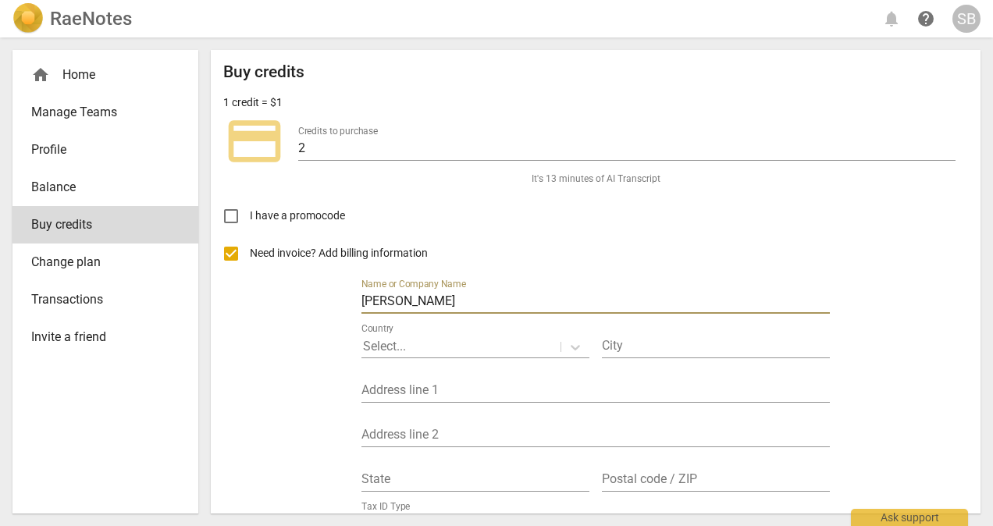
type input "Susanne Bell"
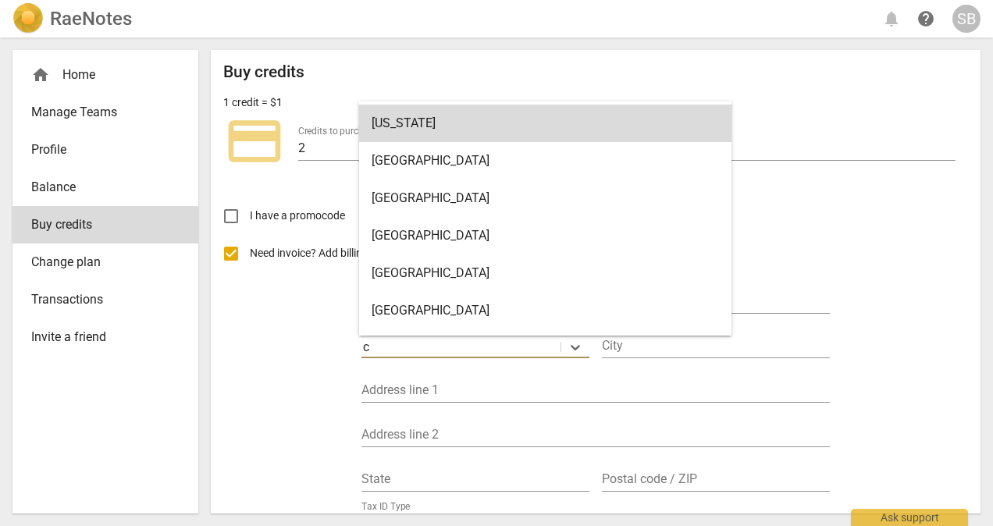
type input "ca"
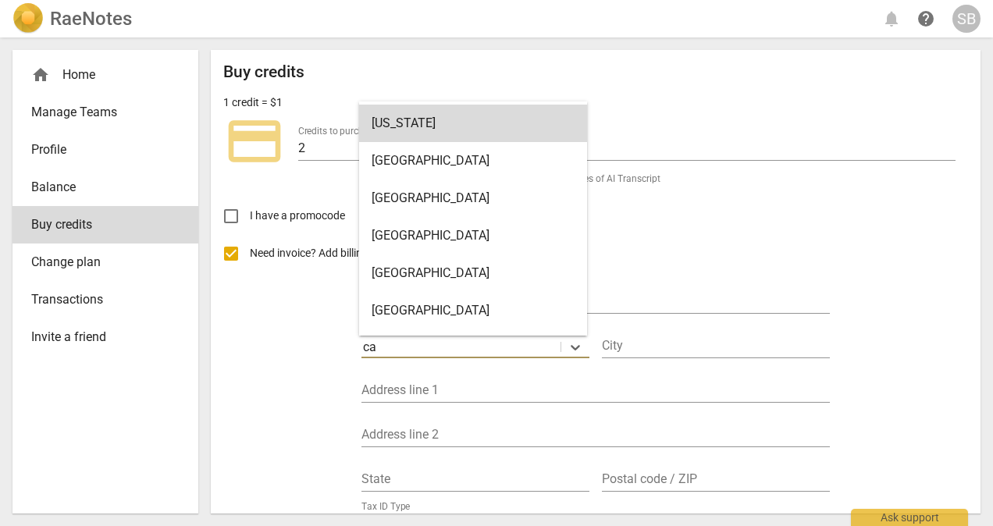
click at [409, 281] on div "Canada" at bounding box center [473, 273] width 228 height 37
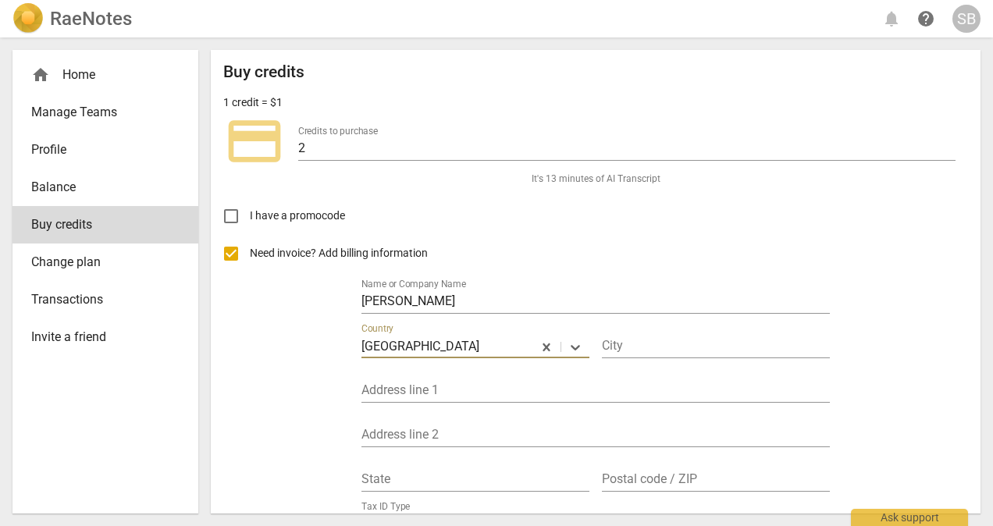
click at [656, 350] on input "text" at bounding box center [716, 347] width 228 height 23
type input "Regina"
type input "37 Everett cres"
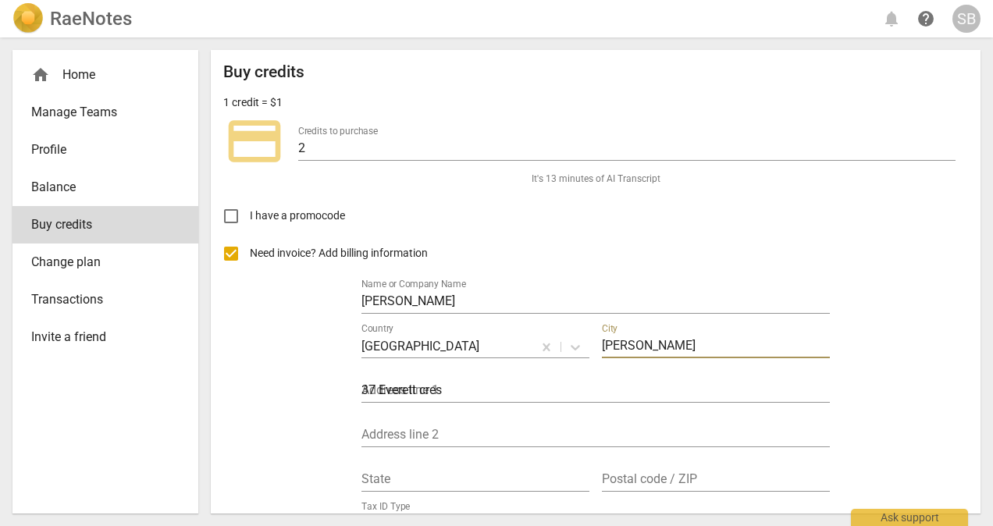
type input "S4S 2M8"
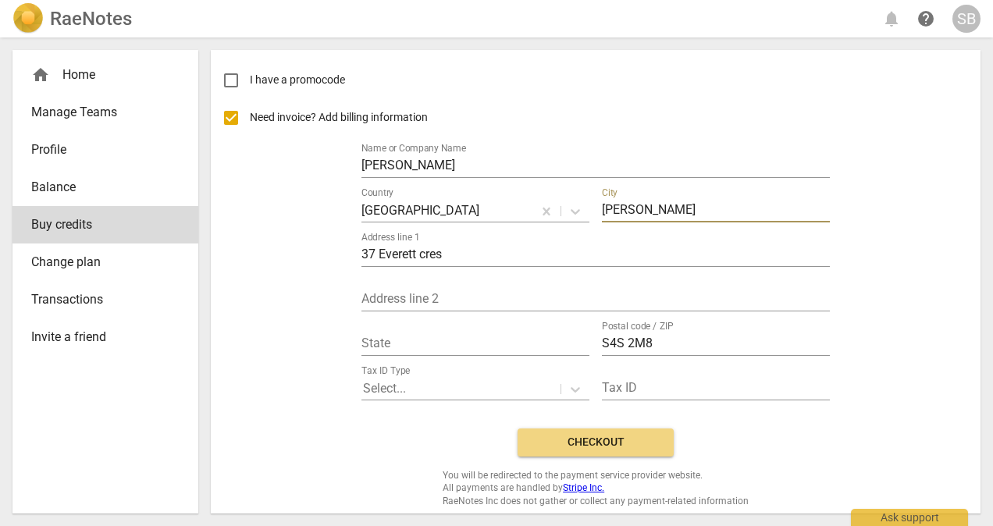
scroll to position [142, 0]
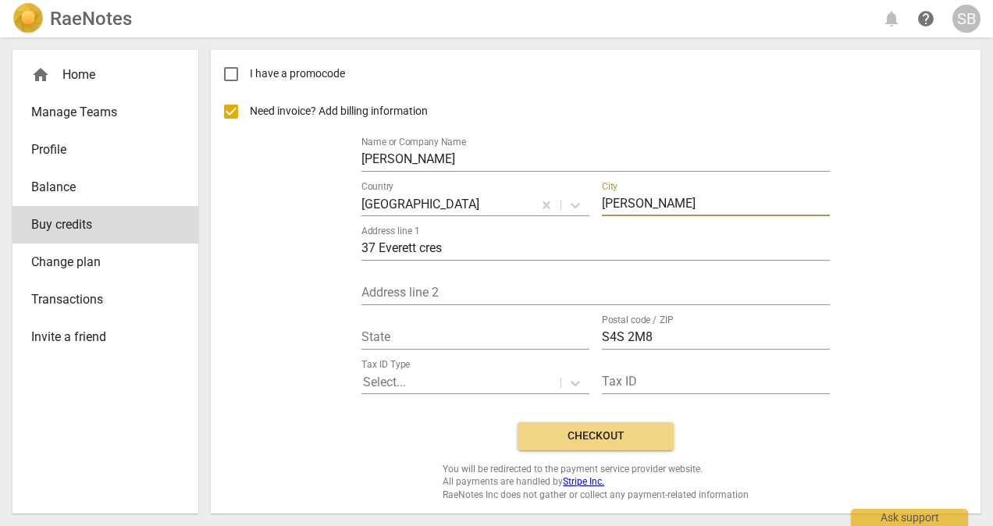
click at [593, 441] on span "Checkout" at bounding box center [595, 437] width 131 height 16
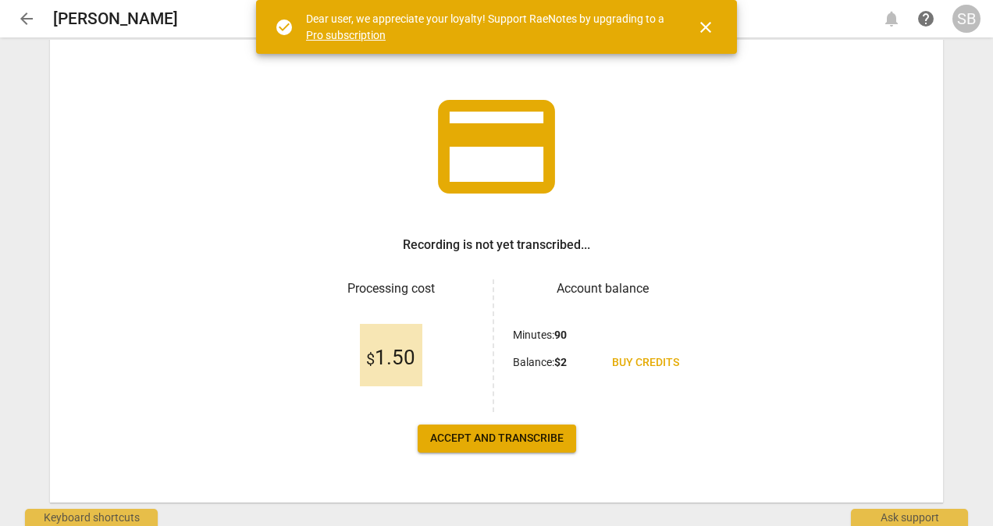
scroll to position [89, 0]
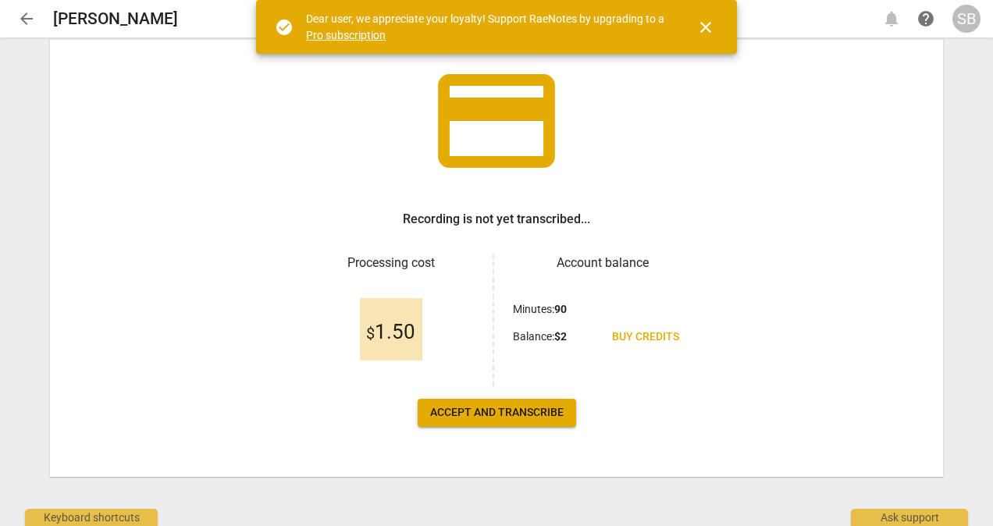
click at [509, 410] on span "Accept and transcribe" at bounding box center [497, 413] width 134 height 16
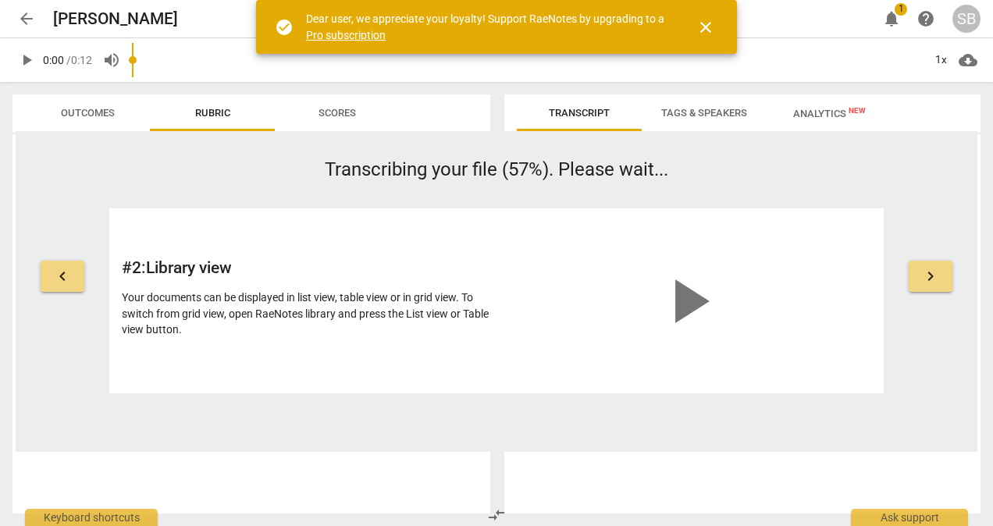
click at [928, 280] on span "keyboard_arrow_right" at bounding box center [931, 276] width 19 height 19
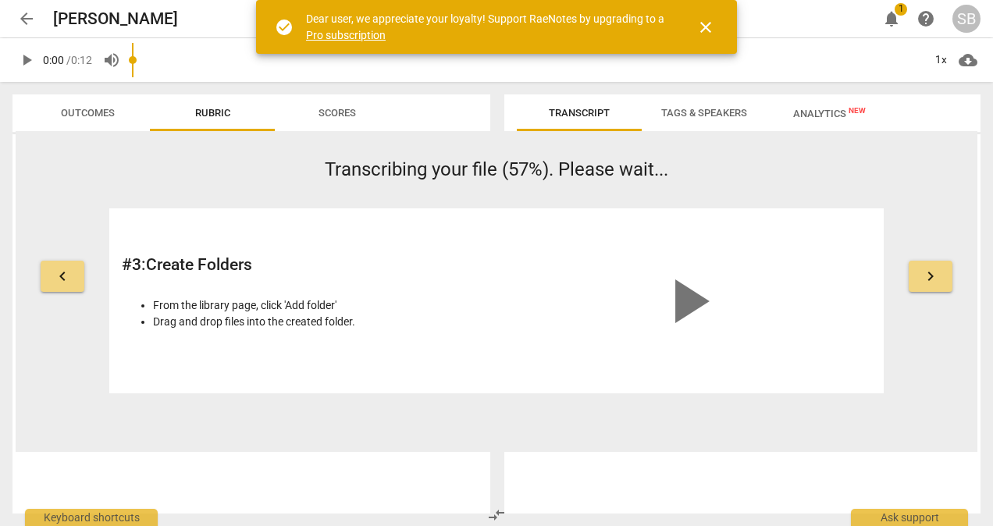
click at [936, 278] on span "keyboard_arrow_right" at bounding box center [931, 276] width 19 height 19
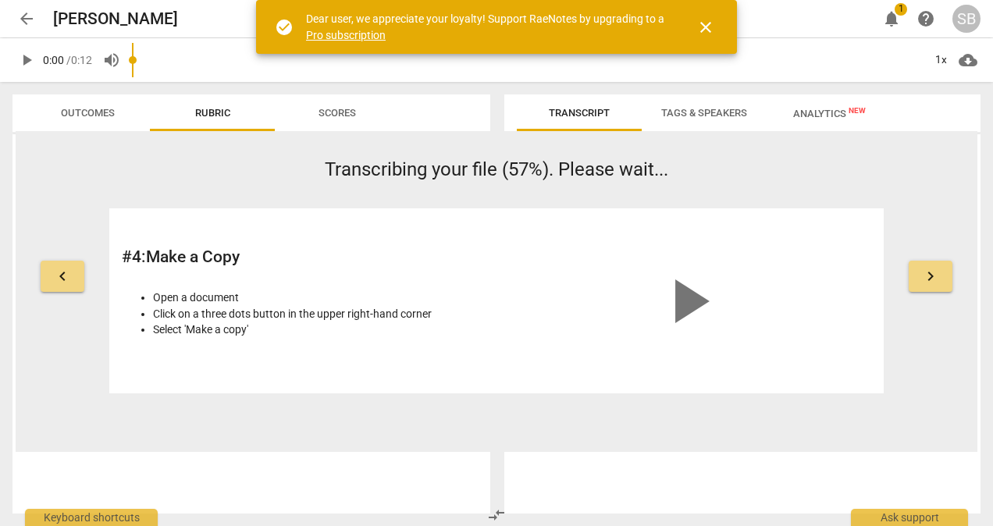
click at [934, 275] on span "keyboard_arrow_right" at bounding box center [931, 276] width 19 height 19
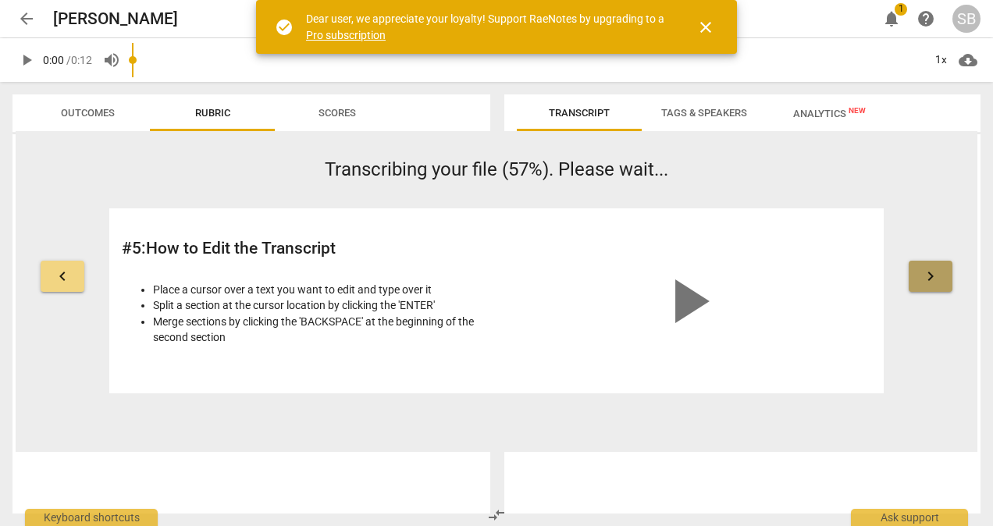
click at [935, 275] on span "keyboard_arrow_right" at bounding box center [931, 276] width 19 height 19
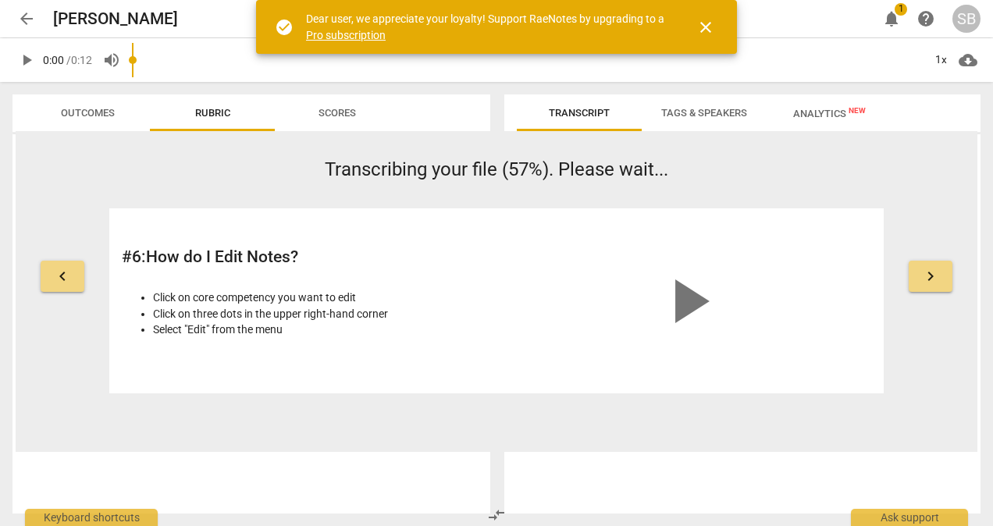
click at [933, 276] on span "keyboard_arrow_right" at bounding box center [931, 276] width 19 height 19
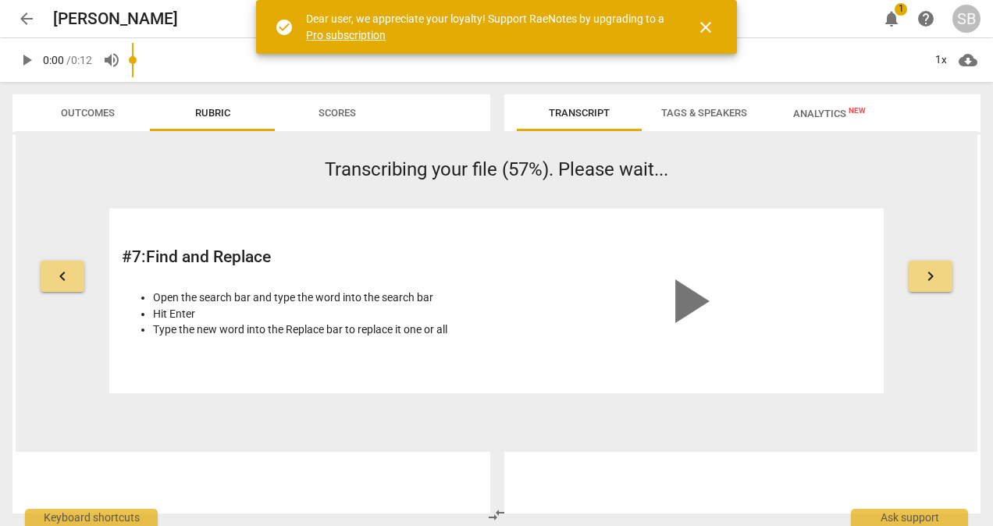
click at [934, 280] on span "keyboard_arrow_right" at bounding box center [931, 276] width 19 height 19
